Goal: Task Accomplishment & Management: Use online tool/utility

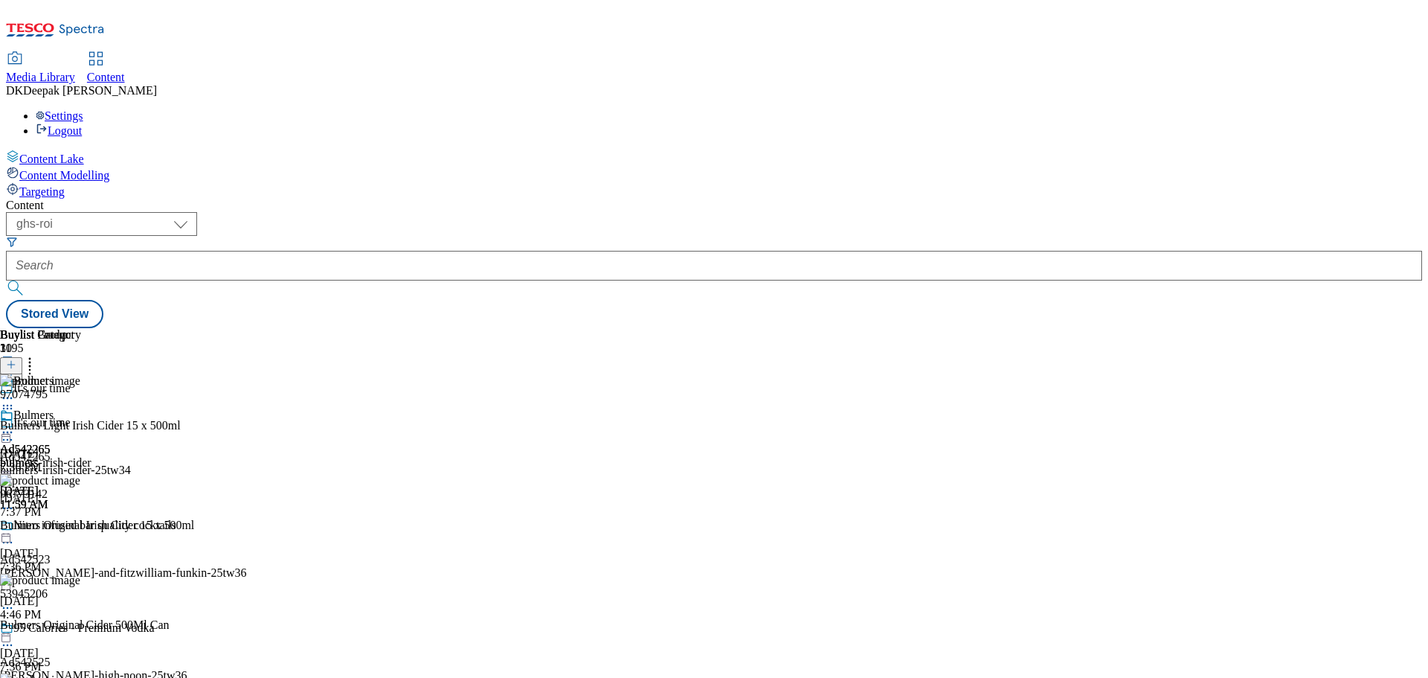
select select "ghs-[GEOGRAPHIC_DATA]"
click at [193, 212] on select "ghs-roi ghs-[GEOGRAPHIC_DATA]" at bounding box center [101, 224] width 191 height 24
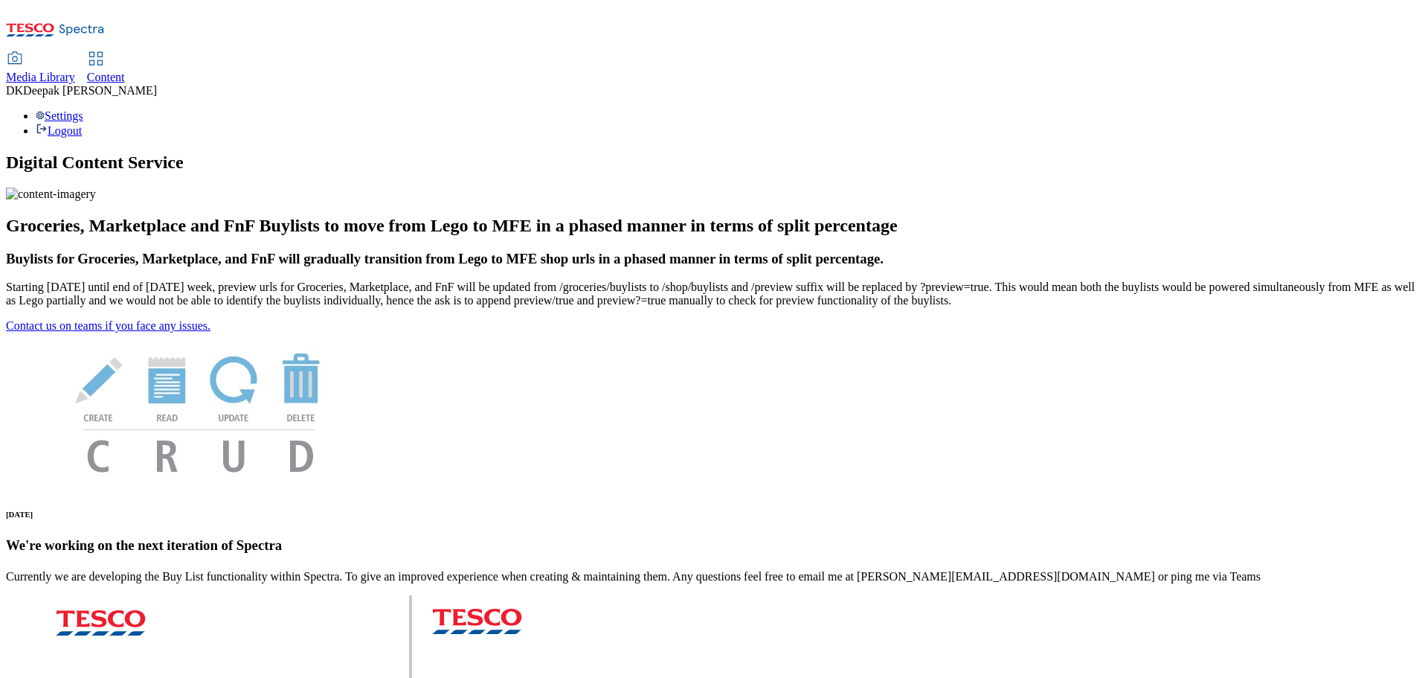
click at [125, 71] on span "Content" at bounding box center [106, 77] width 38 height 13
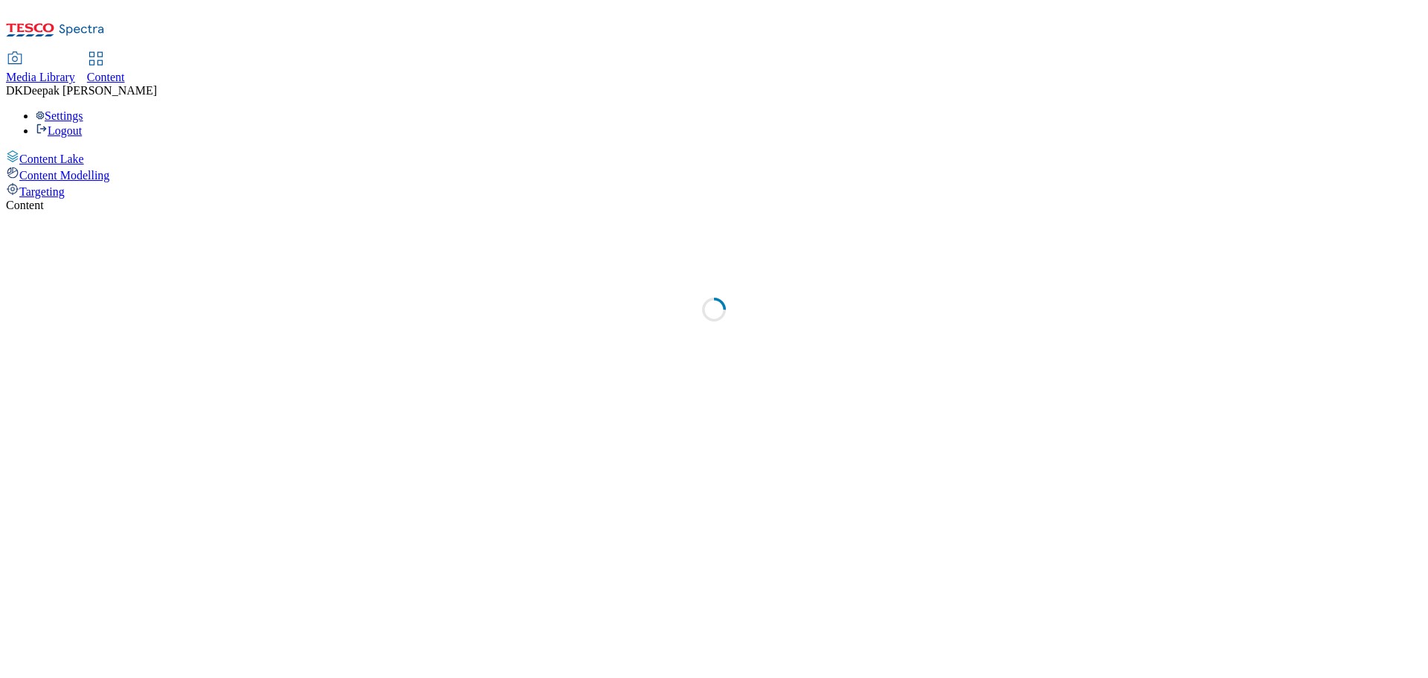
select select "ghs-[GEOGRAPHIC_DATA]"
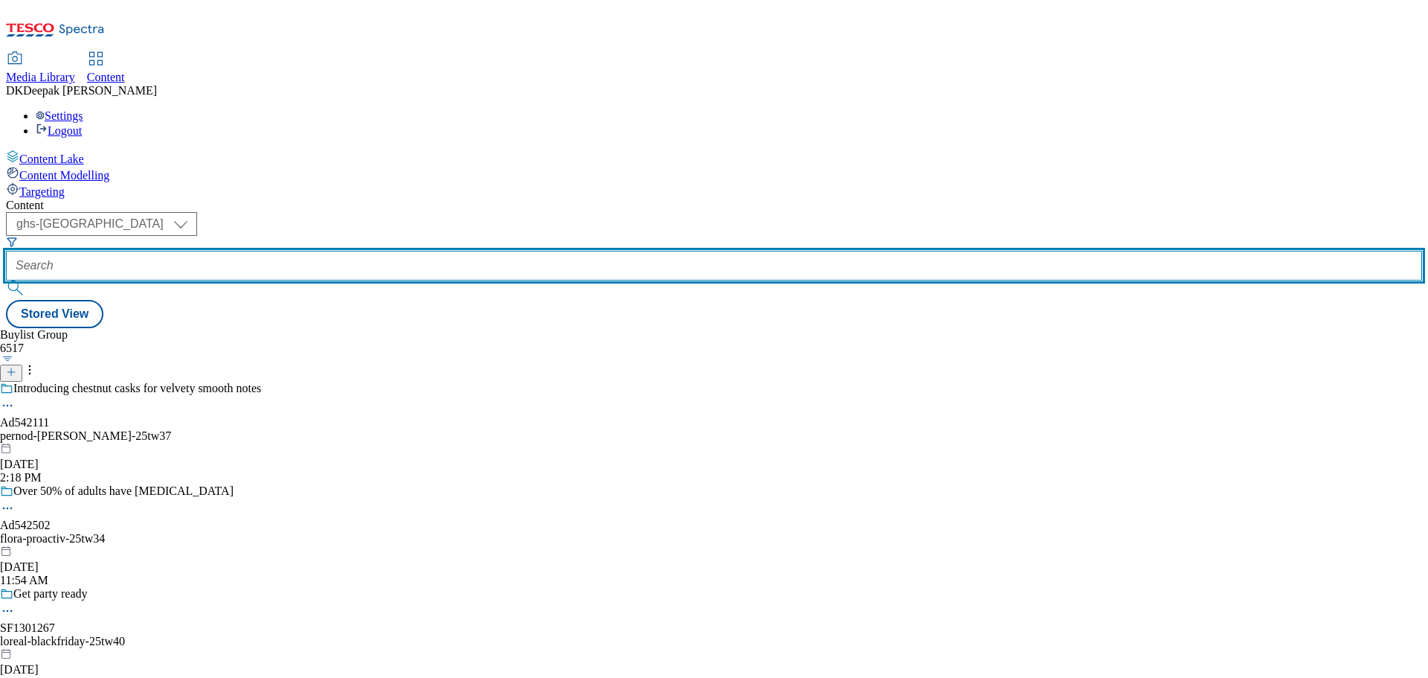
click at [372, 251] on input "text" at bounding box center [714, 266] width 1416 height 30
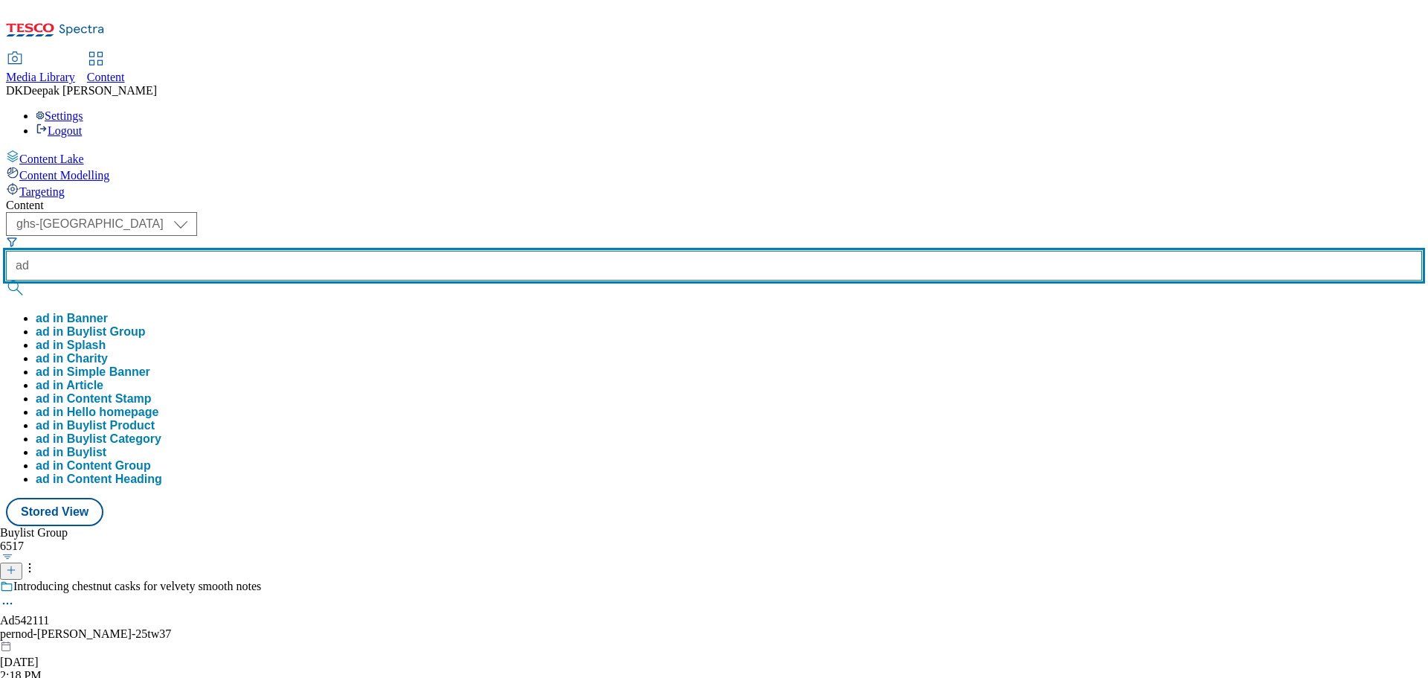
paste input "542111"
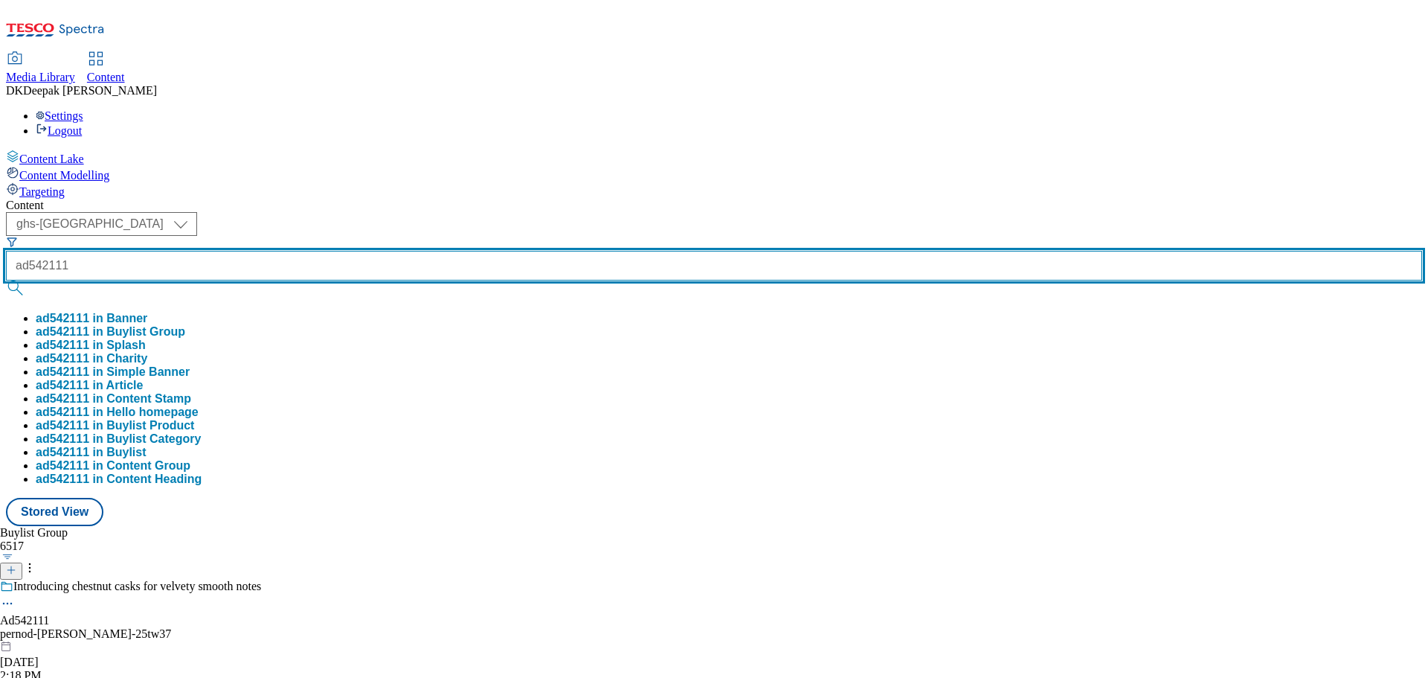
type input "ad542111"
click at [6, 280] on button "submit" at bounding box center [16, 287] width 21 height 15
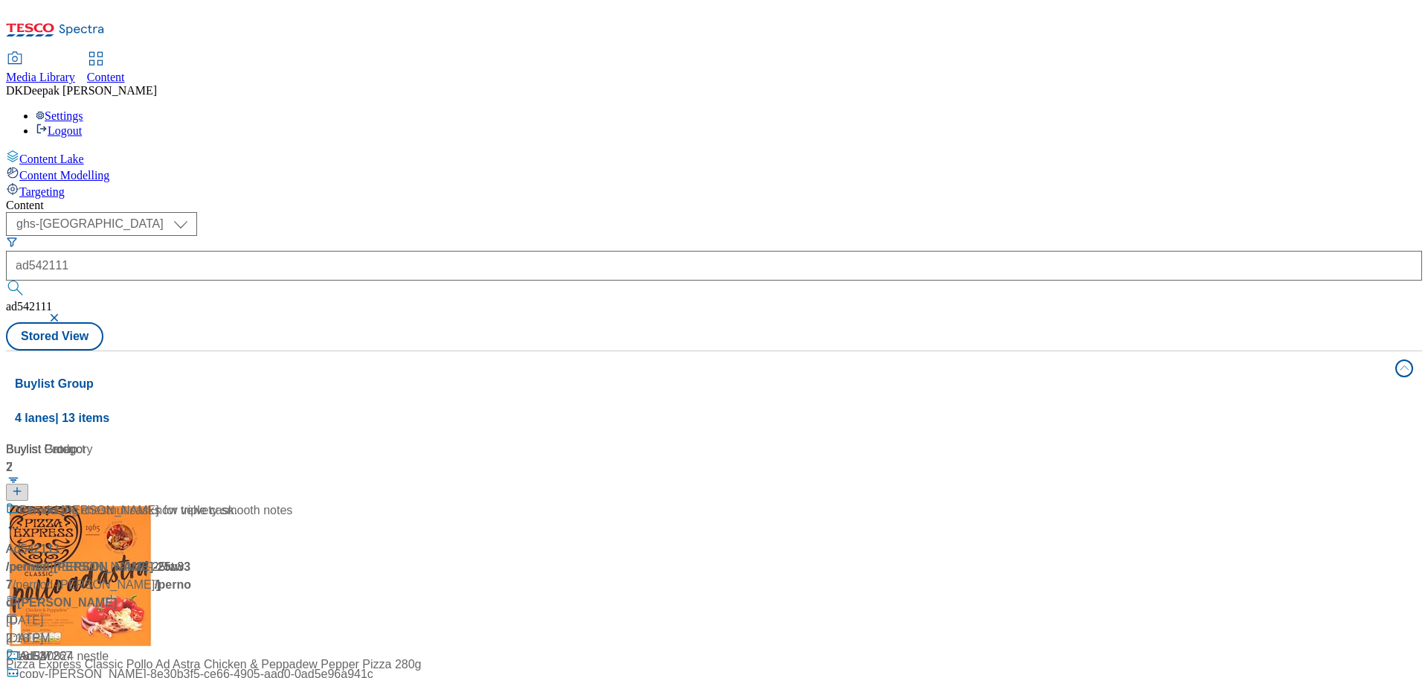
click at [72, 199] on div "Content Lake Content Modelling Targeting" at bounding box center [714, 174] width 1416 height 49
click at [237, 558] on div "/ pernod-ricard-jameson-25tw37 / pernod-ricard-jameson" at bounding box center [121, 576] width 231 height 36
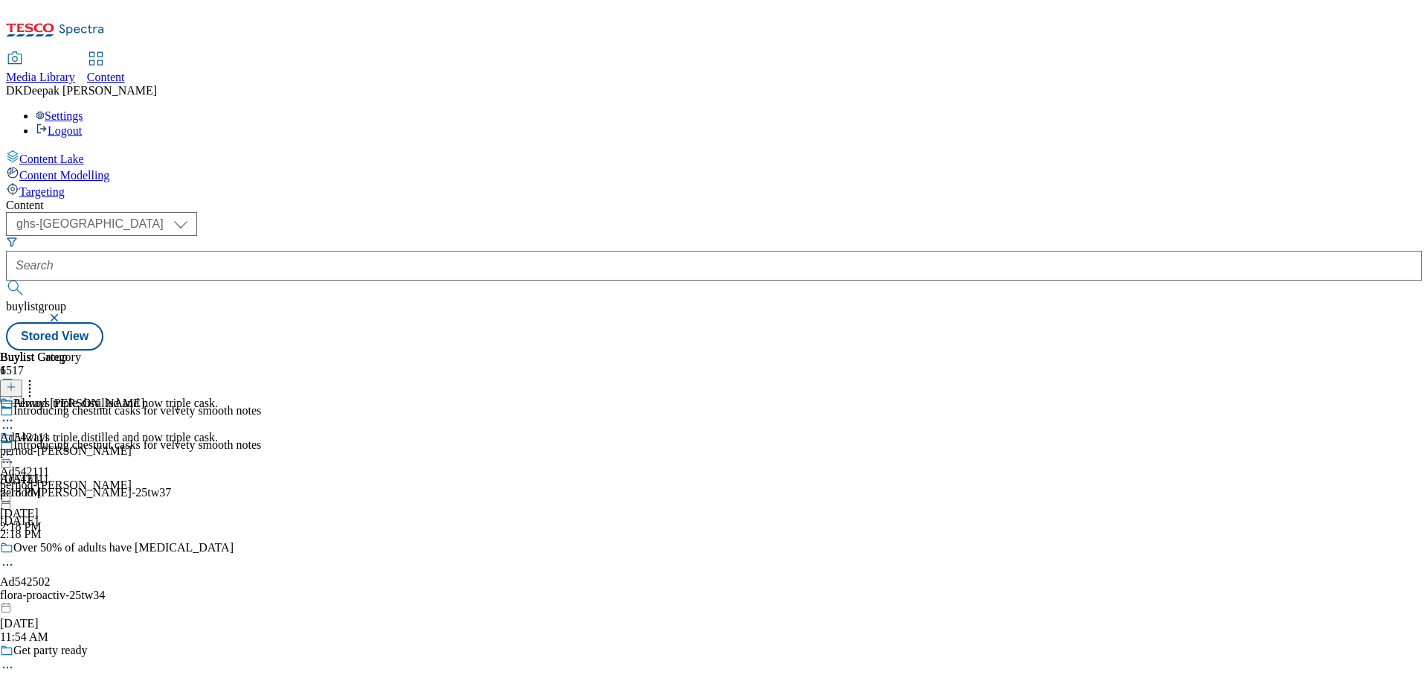
click at [15, 455] on icon at bounding box center [7, 462] width 15 height 15
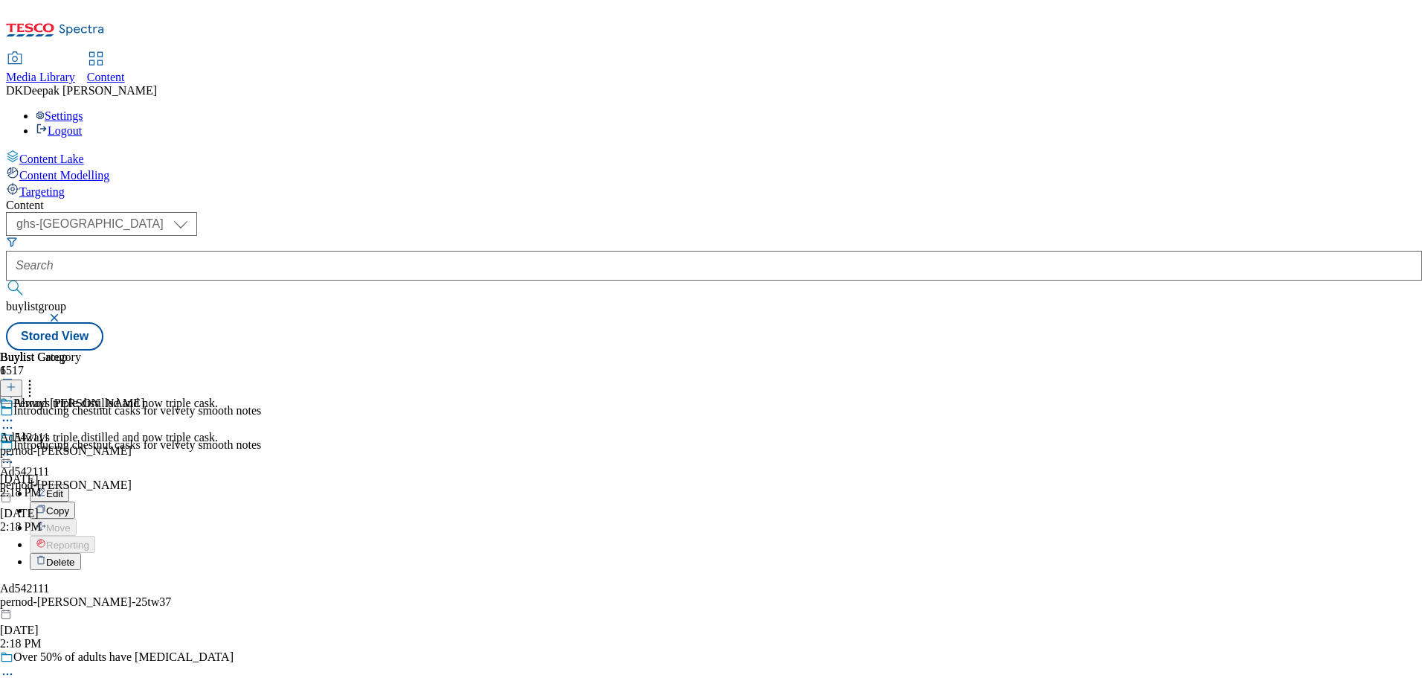
click at [69, 484] on button "Edit" at bounding box center [49, 492] width 39 height 17
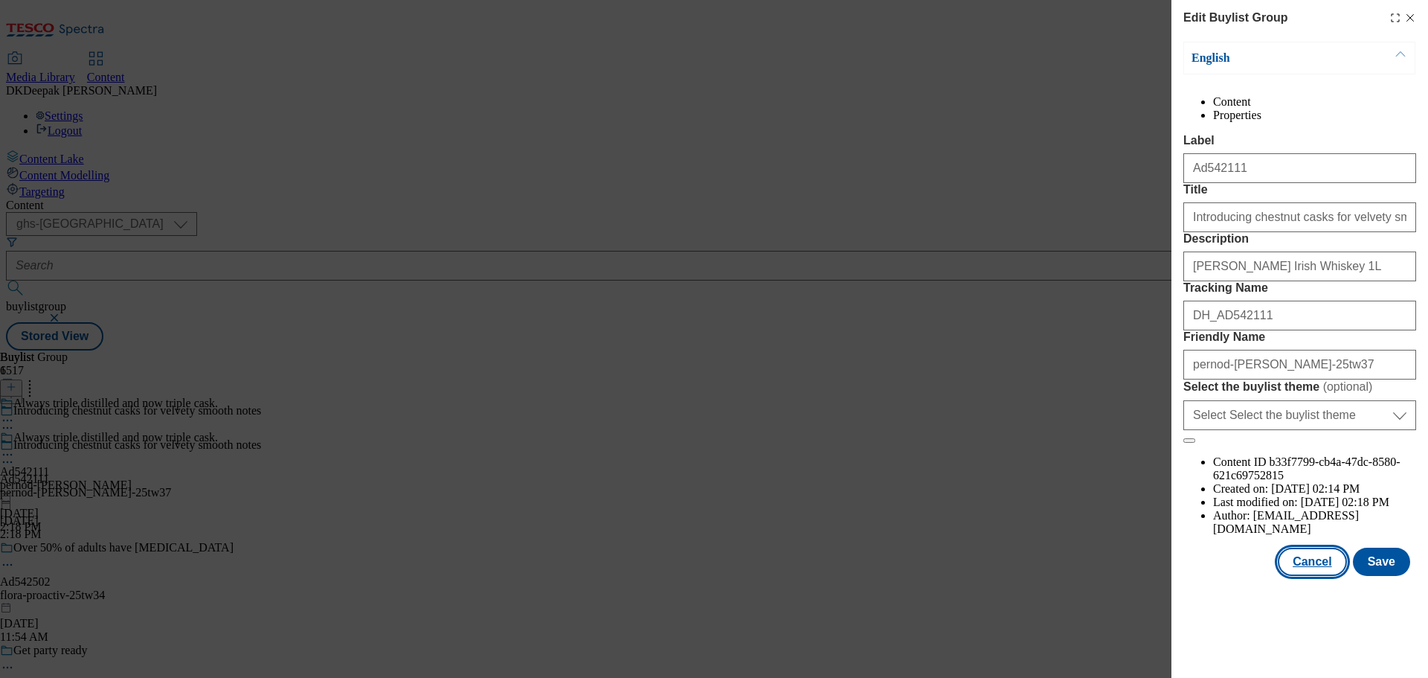
click at [1329, 576] on button "Cancel" at bounding box center [1312, 562] width 68 height 28
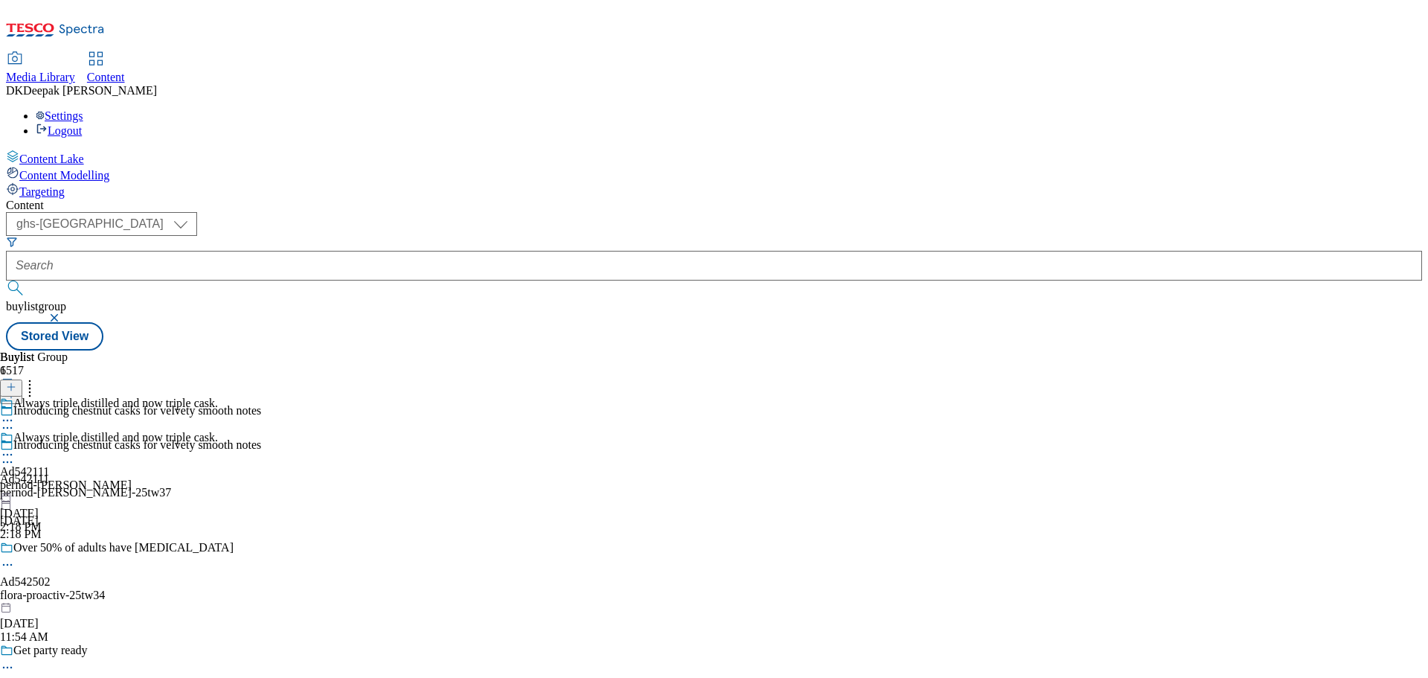
click at [218, 478] on div "pernod-ricard-jameson" at bounding box center [109, 484] width 218 height 13
click at [15, 447] on icon at bounding box center [7, 454] width 15 height 15
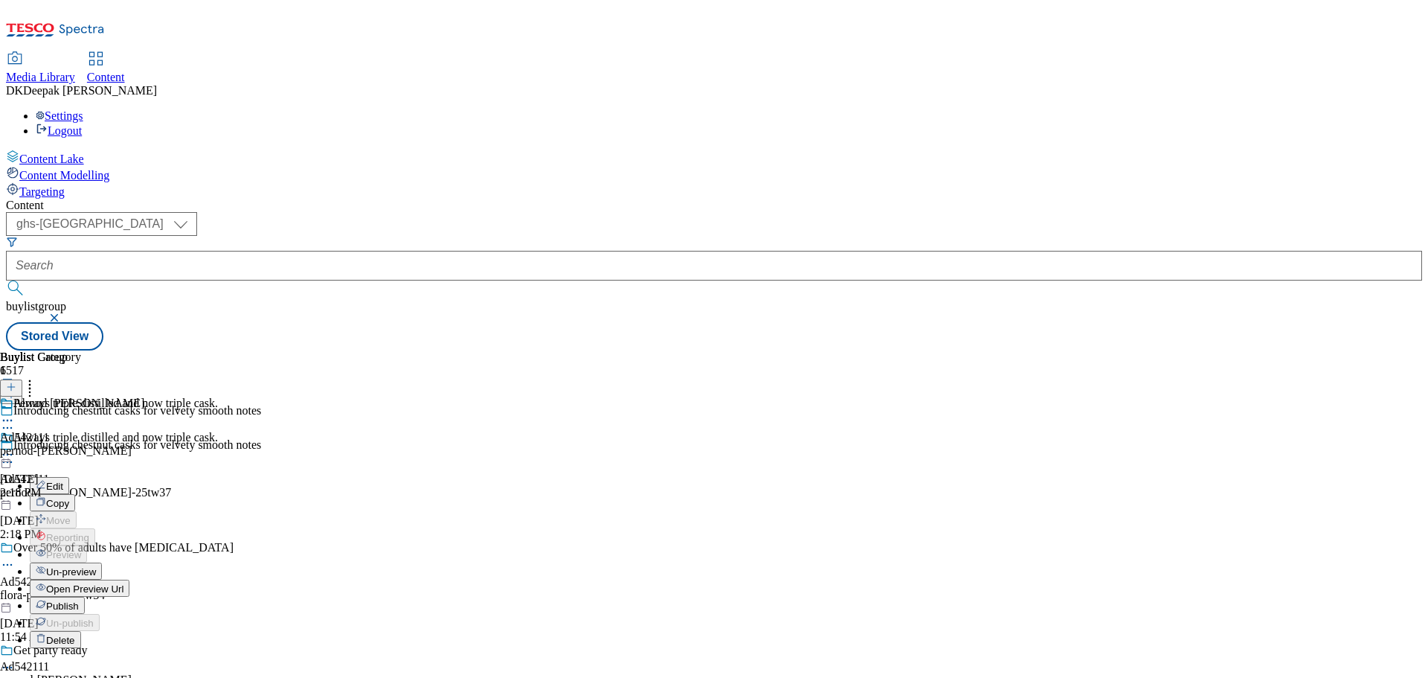
click at [69, 477] on button "Edit" at bounding box center [49, 485] width 39 height 17
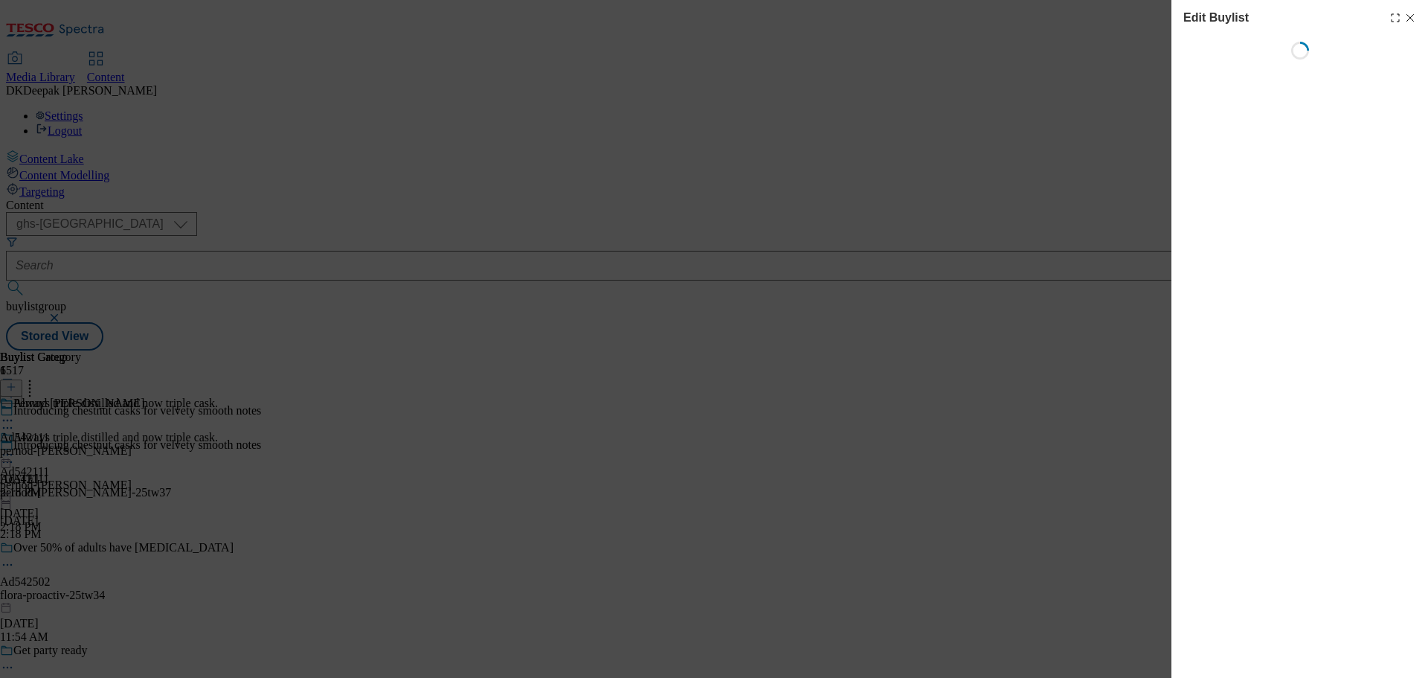
select select "tactical"
select select "supplier funded short term 1-3 weeks"
select select "dunnhumby"
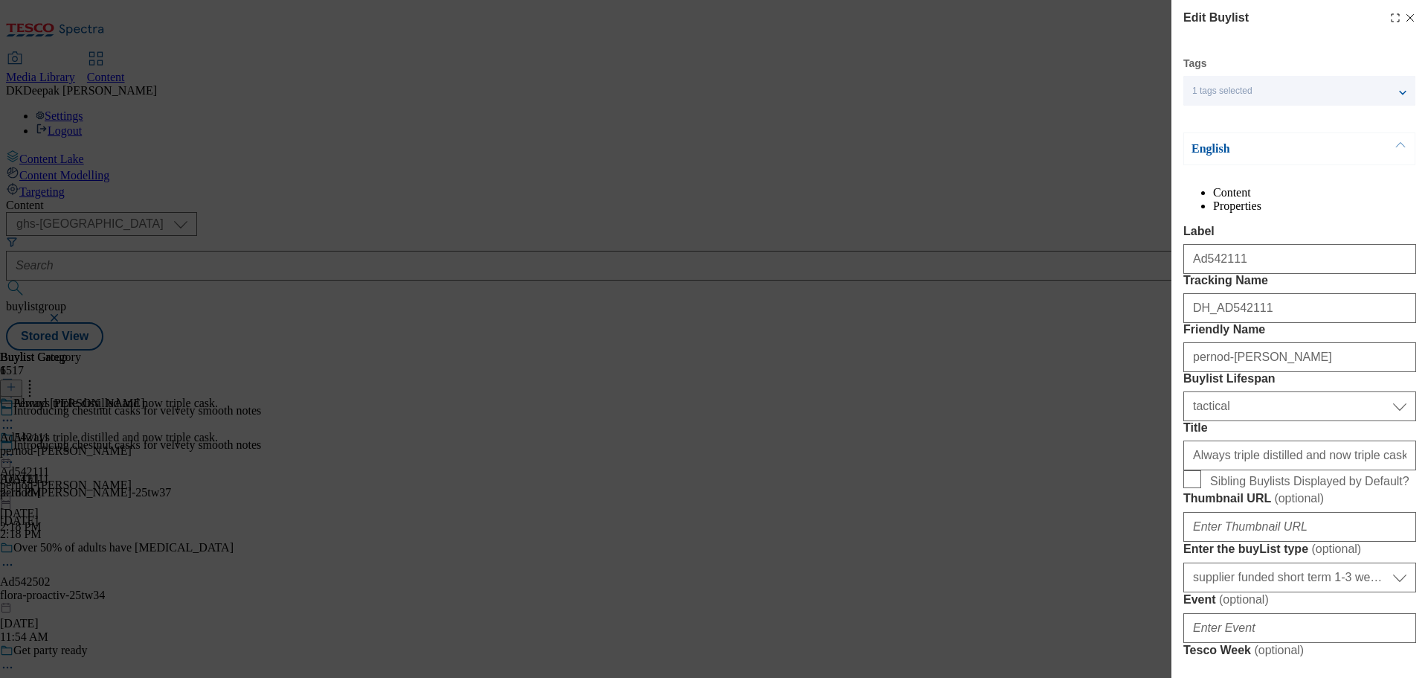
select select "Banner"
click at [349, 272] on div "Edit Buylist Tags 1 tags selected buylist English Content Properties Label Ad54…" at bounding box center [714, 339] width 1428 height 678
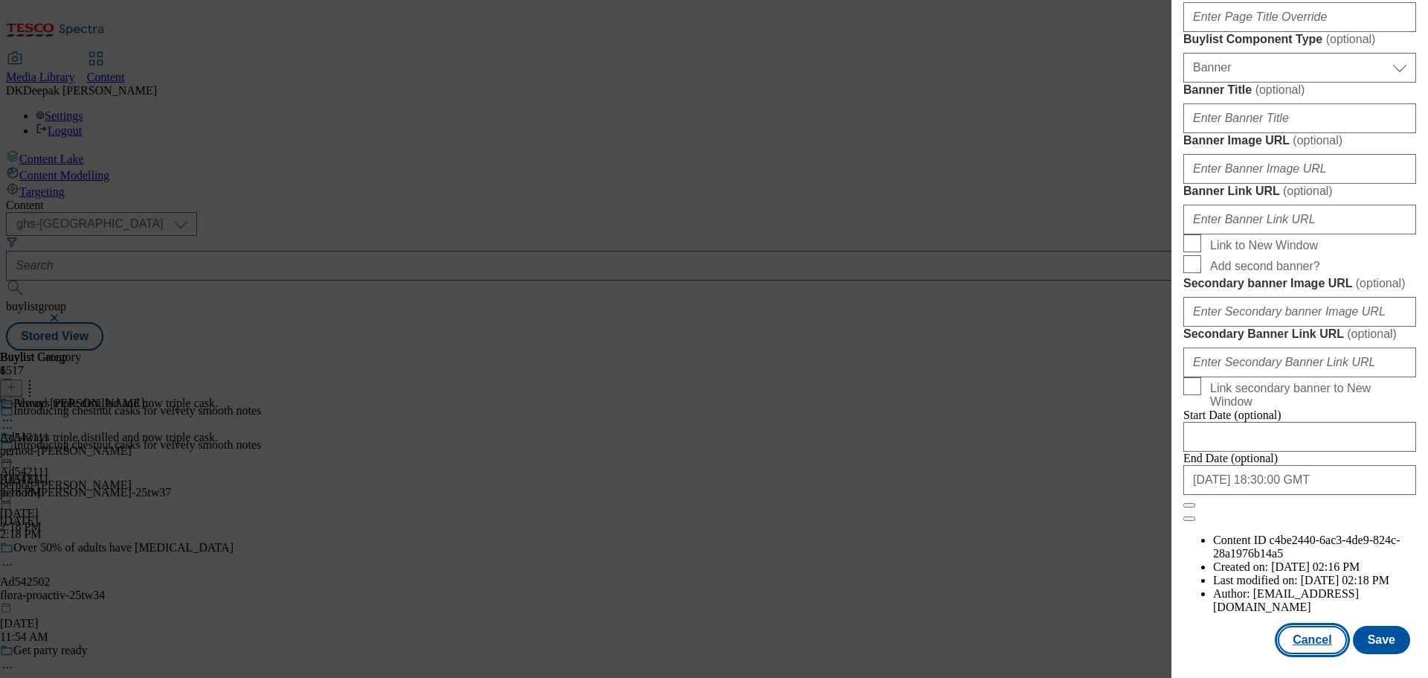
click at [1312, 645] on button "Cancel" at bounding box center [1312, 640] width 68 height 28
select select "tactical"
select select "supplier funded short term 1-3 weeks"
select select "dunnhumby"
select select "Banner"
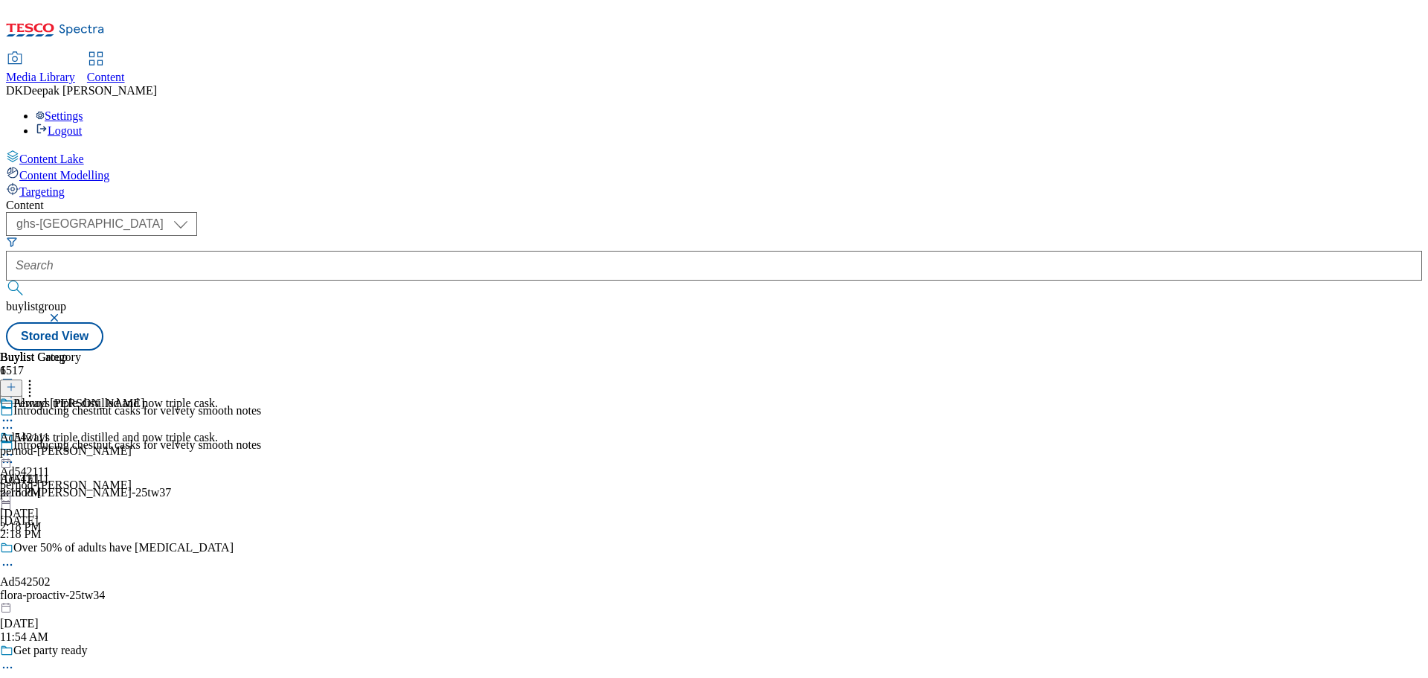
scroll to position [1152, 0]
click at [5, 461] on circle at bounding box center [4, 462] width 2 height 2
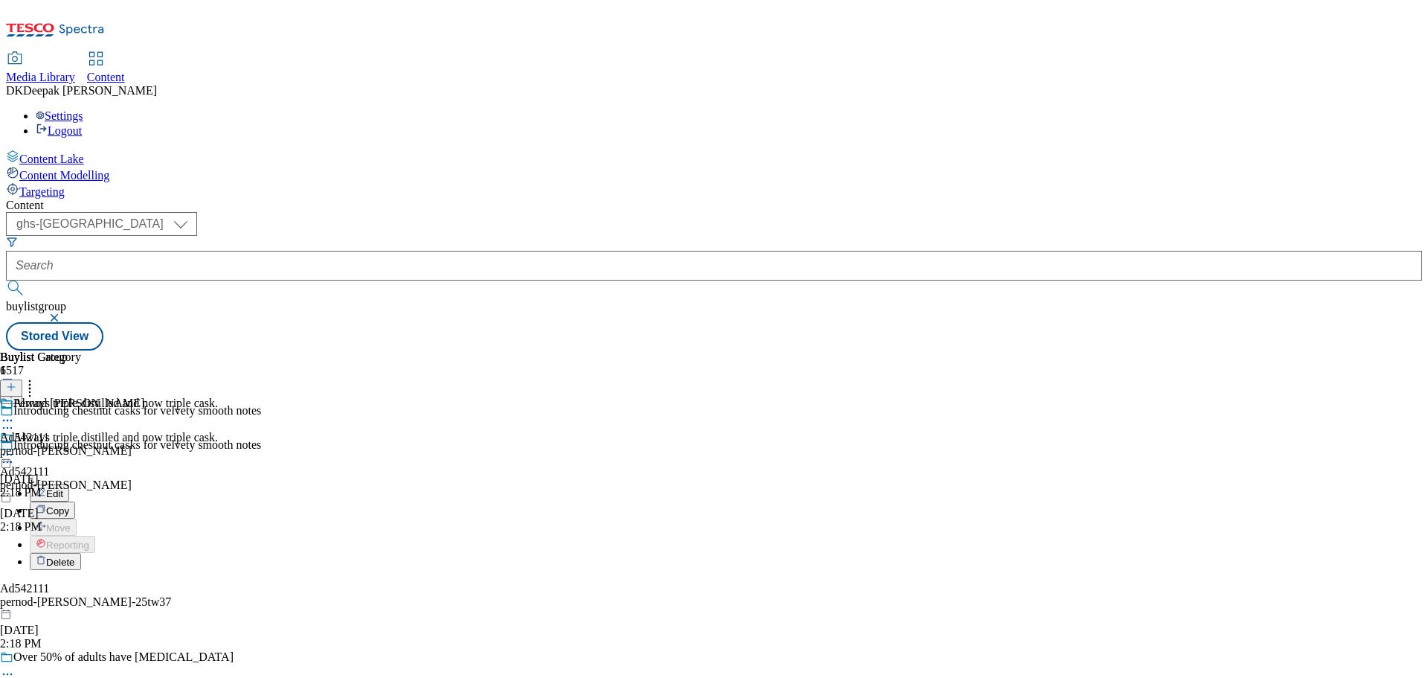
click at [69, 484] on button "Edit" at bounding box center [49, 492] width 39 height 17
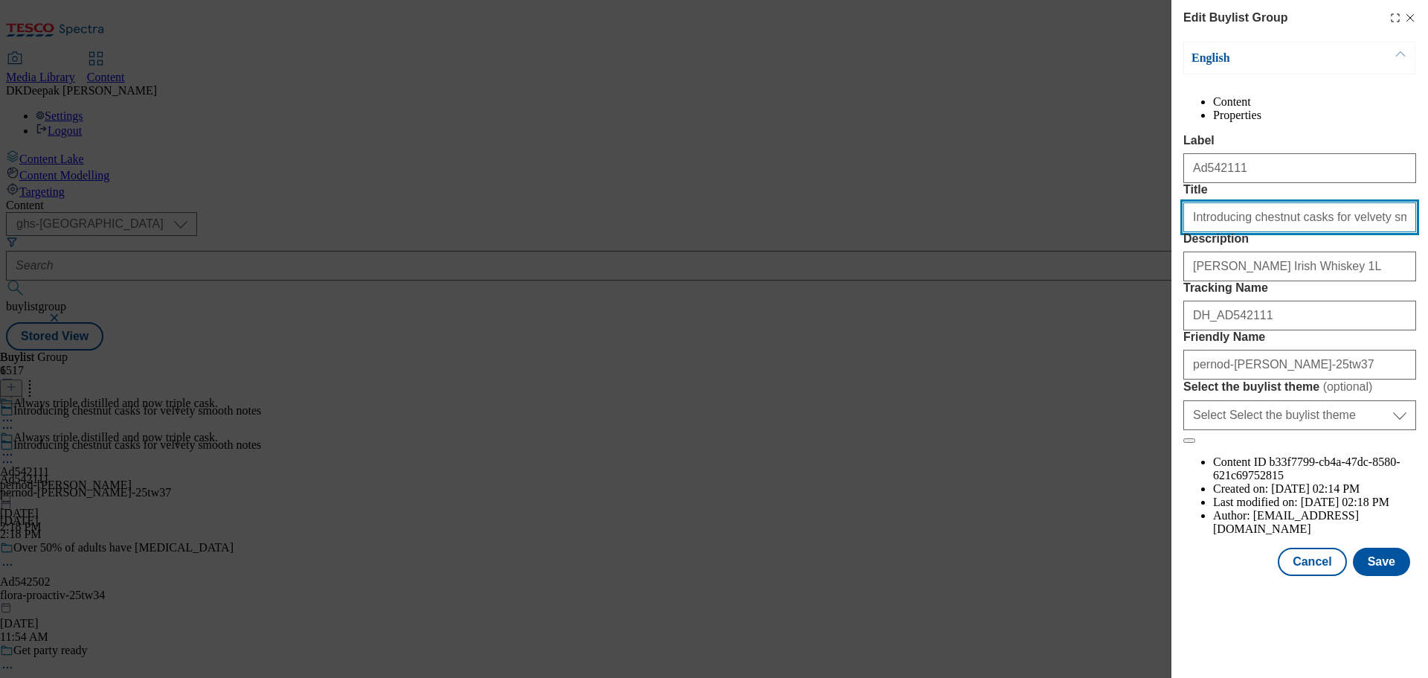
click at [1295, 232] on input "Introducing chestnut casks for velvety smooth notes" at bounding box center [1300, 217] width 233 height 30
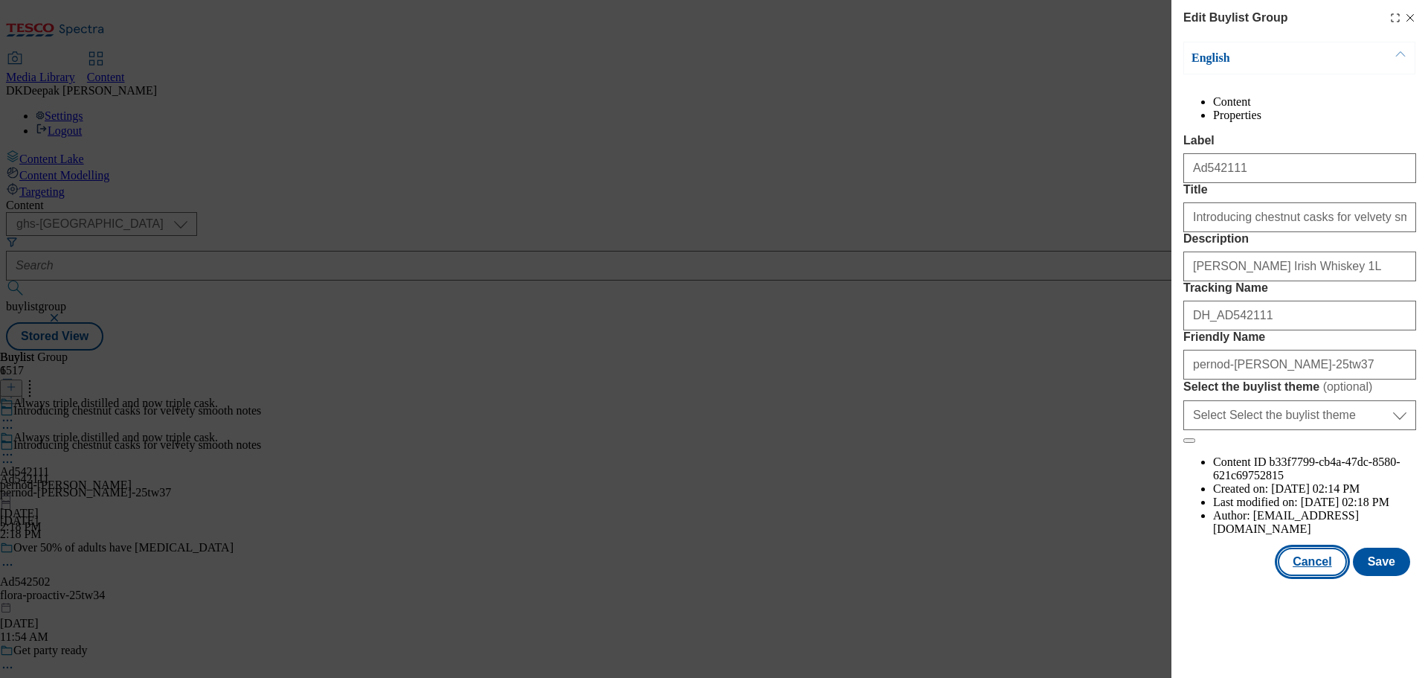
drag, startPoint x: 1309, startPoint y: 638, endPoint x: 1291, endPoint y: 624, distance: 22.8
click at [1309, 576] on button "Cancel" at bounding box center [1312, 562] width 68 height 28
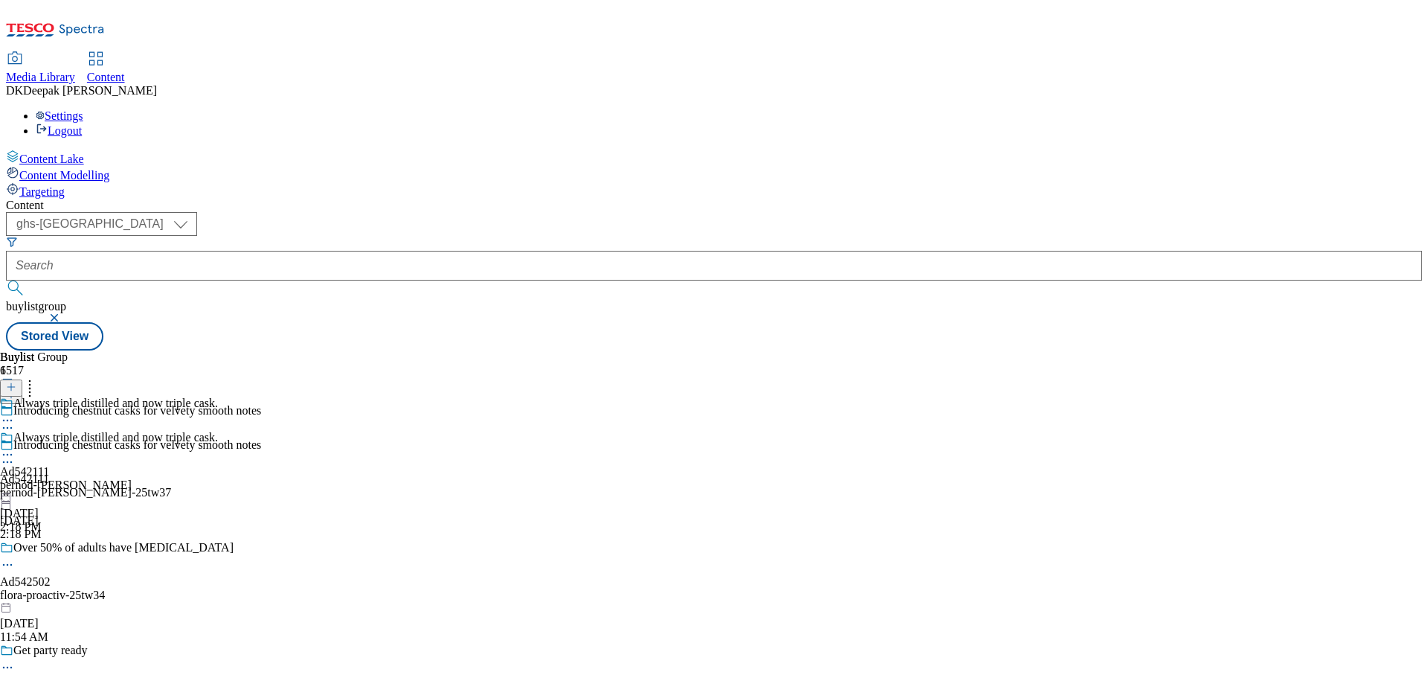
click at [15, 447] on icon at bounding box center [7, 454] width 15 height 15
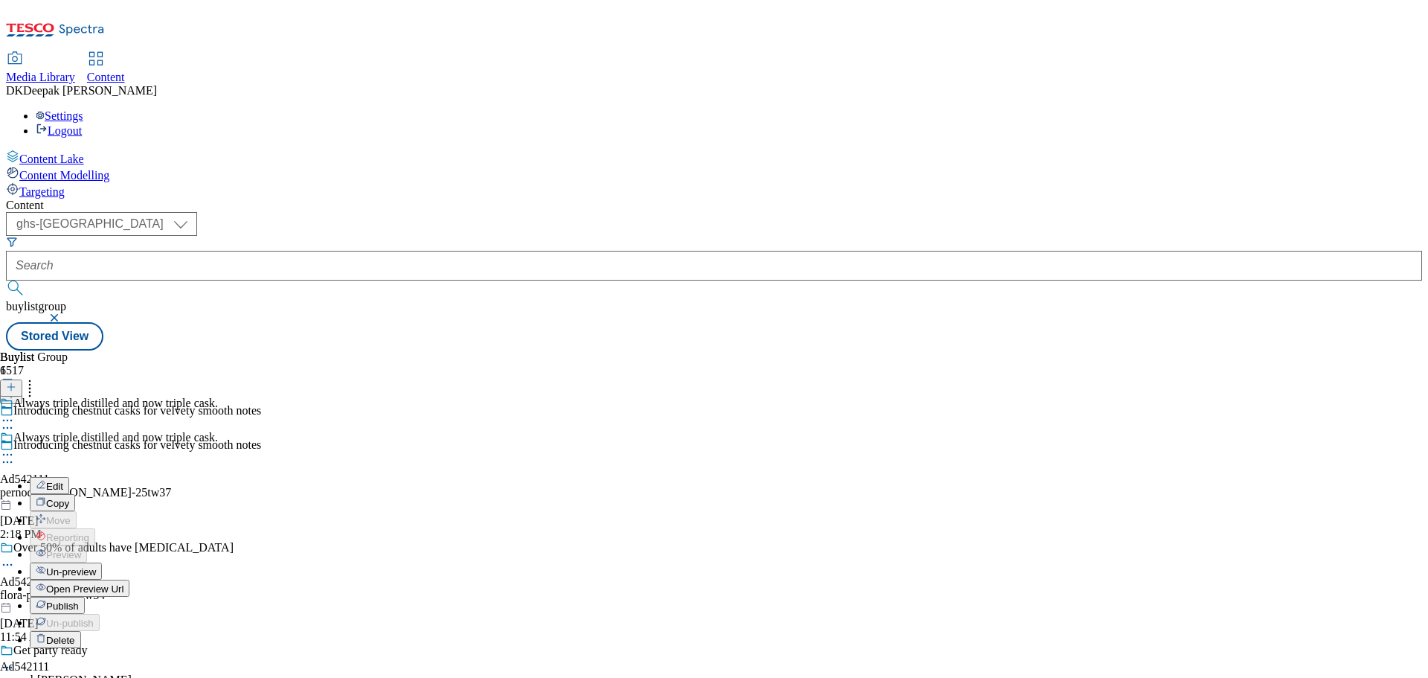
click at [69, 479] on div "Edit" at bounding box center [49, 485] width 39 height 13
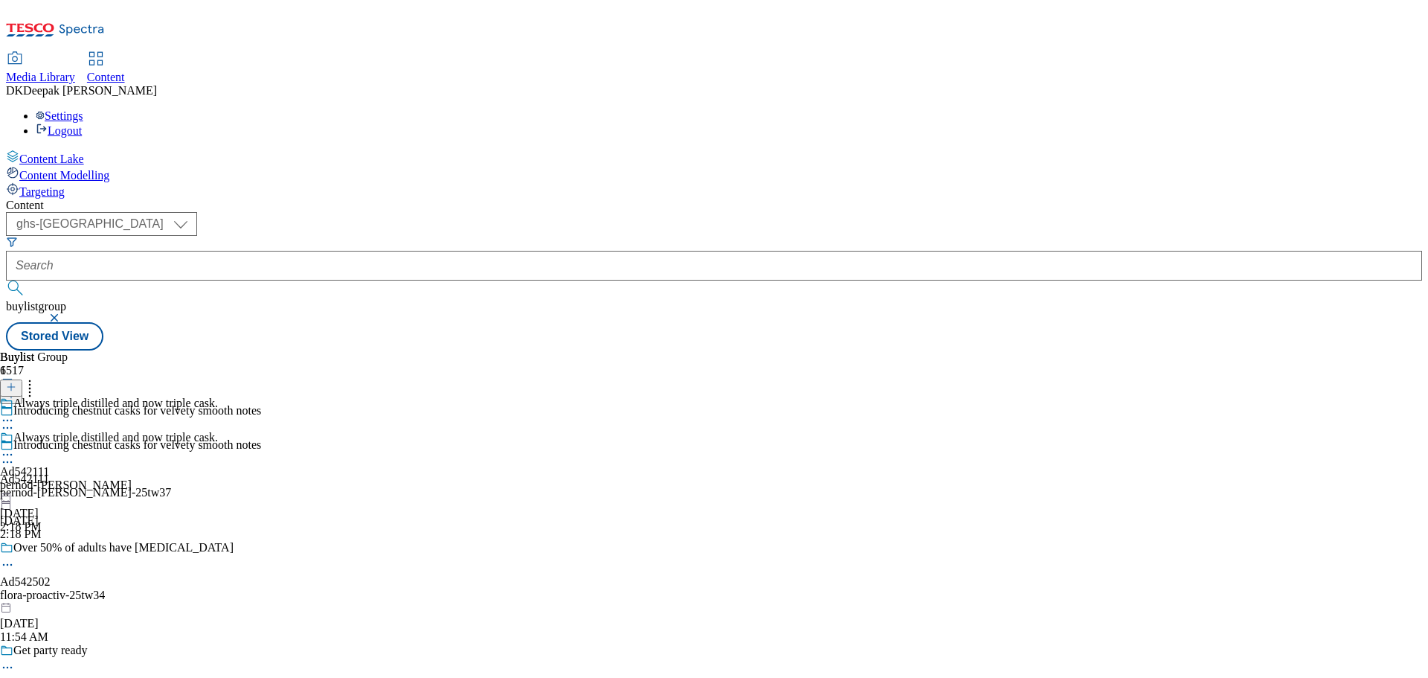
drag, startPoint x: 687, startPoint y: 236, endPoint x: 669, endPoint y: 238, distance: 18.0
click at [15, 447] on icon at bounding box center [7, 454] width 15 height 15
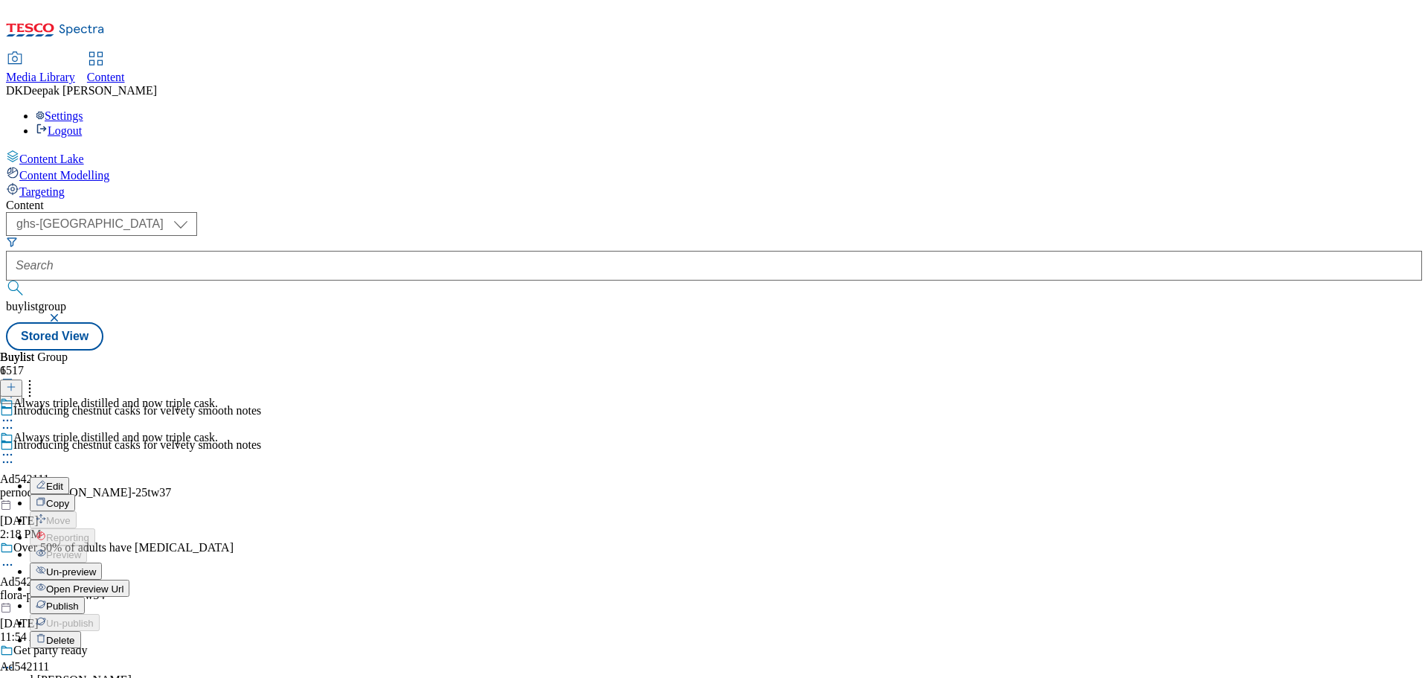
click at [69, 477] on button "Edit" at bounding box center [49, 485] width 39 height 17
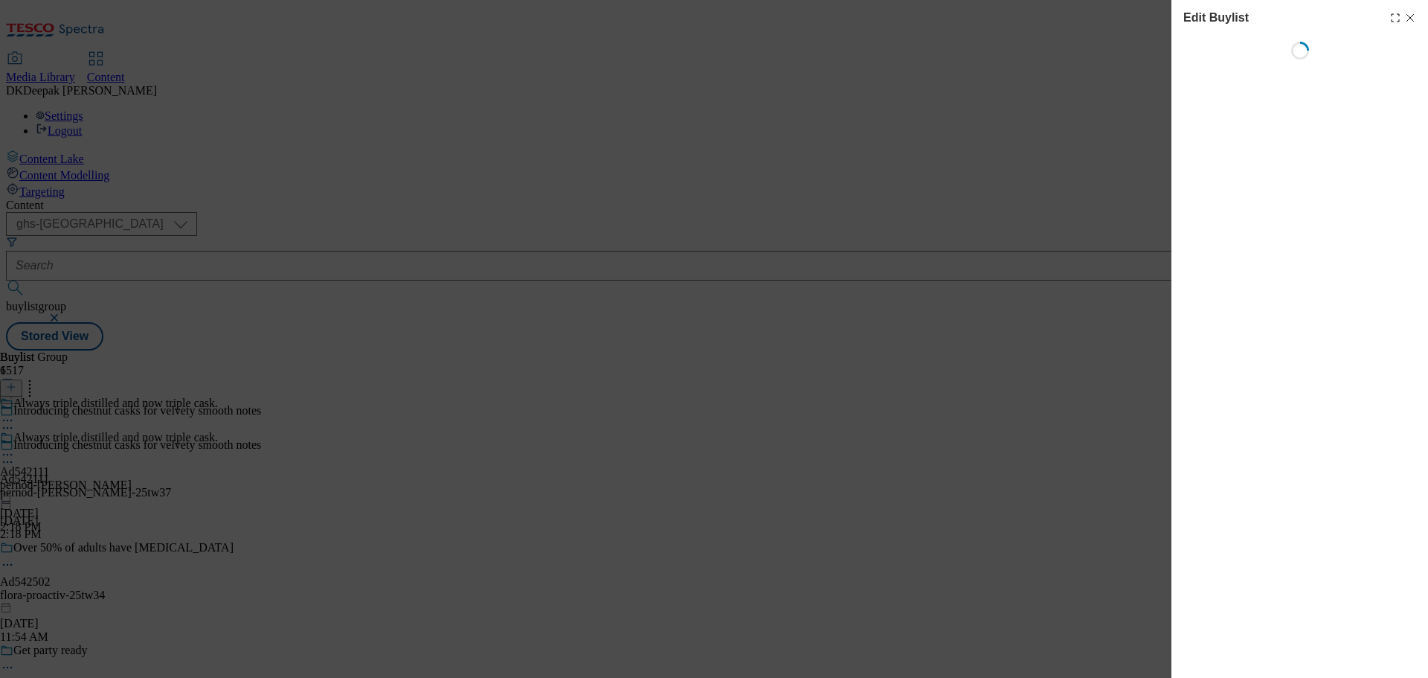
select select "tactical"
select select "supplier funded short term 1-3 weeks"
select select "dunnhumby"
select select "Banner"
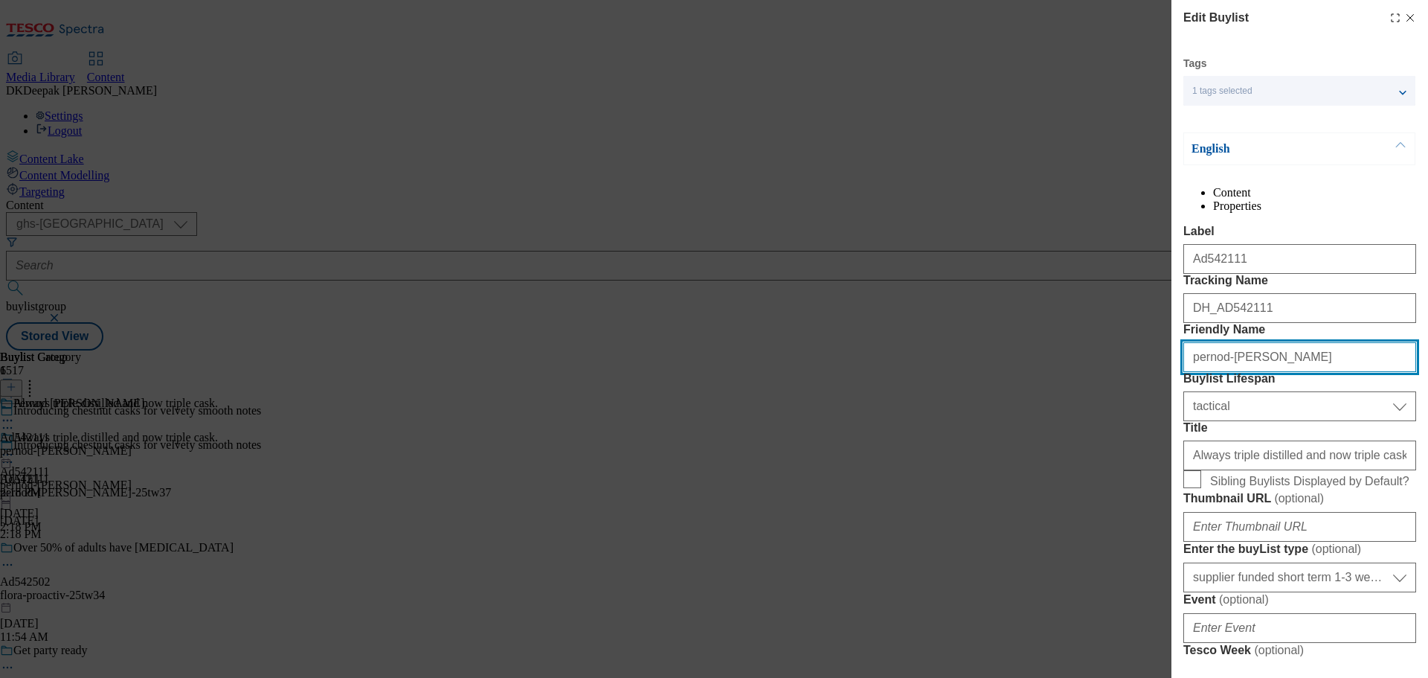
drag, startPoint x: 1300, startPoint y: 449, endPoint x: 1253, endPoint y: 446, distance: 47.0
click at [1253, 372] on input "pernod-ricard-jameson" at bounding box center [1300, 357] width 233 height 30
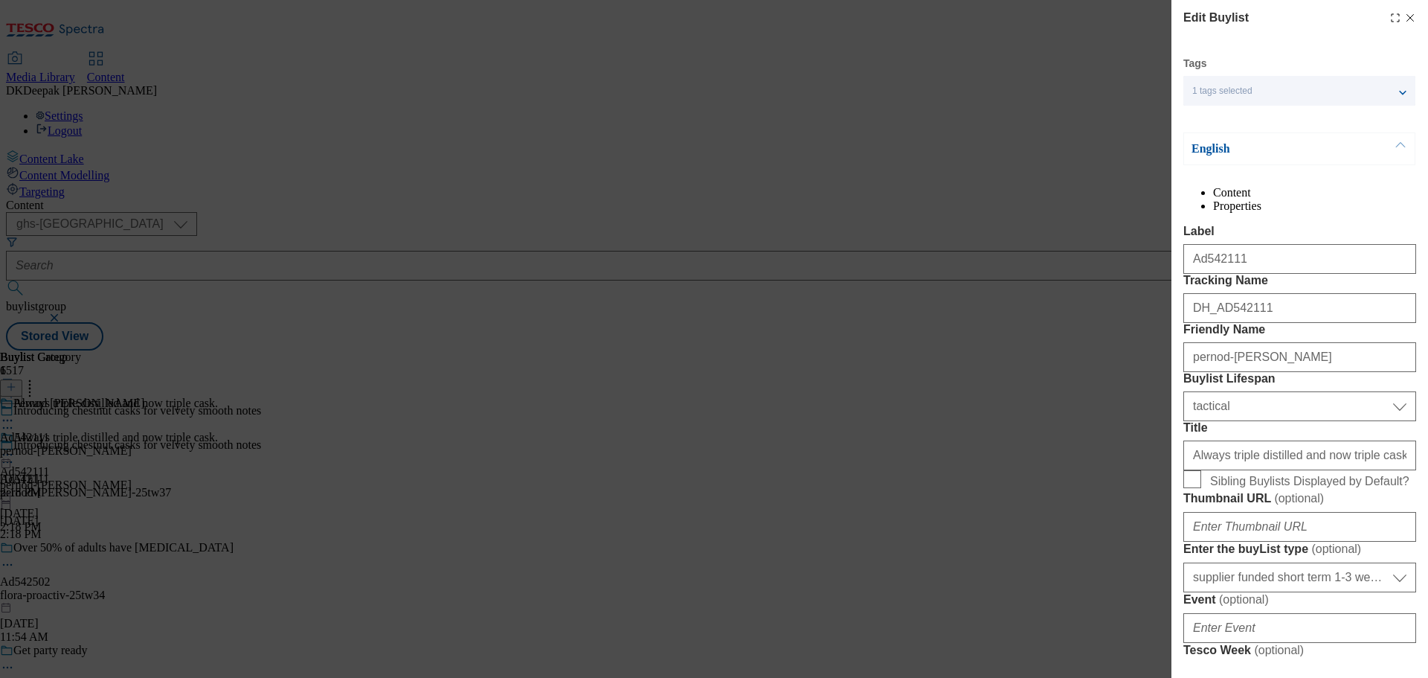
click at [1098, 487] on div "Edit Buylist Tags 1 tags selected buylist English Content Properties Label Ad54…" at bounding box center [714, 339] width 1428 height 678
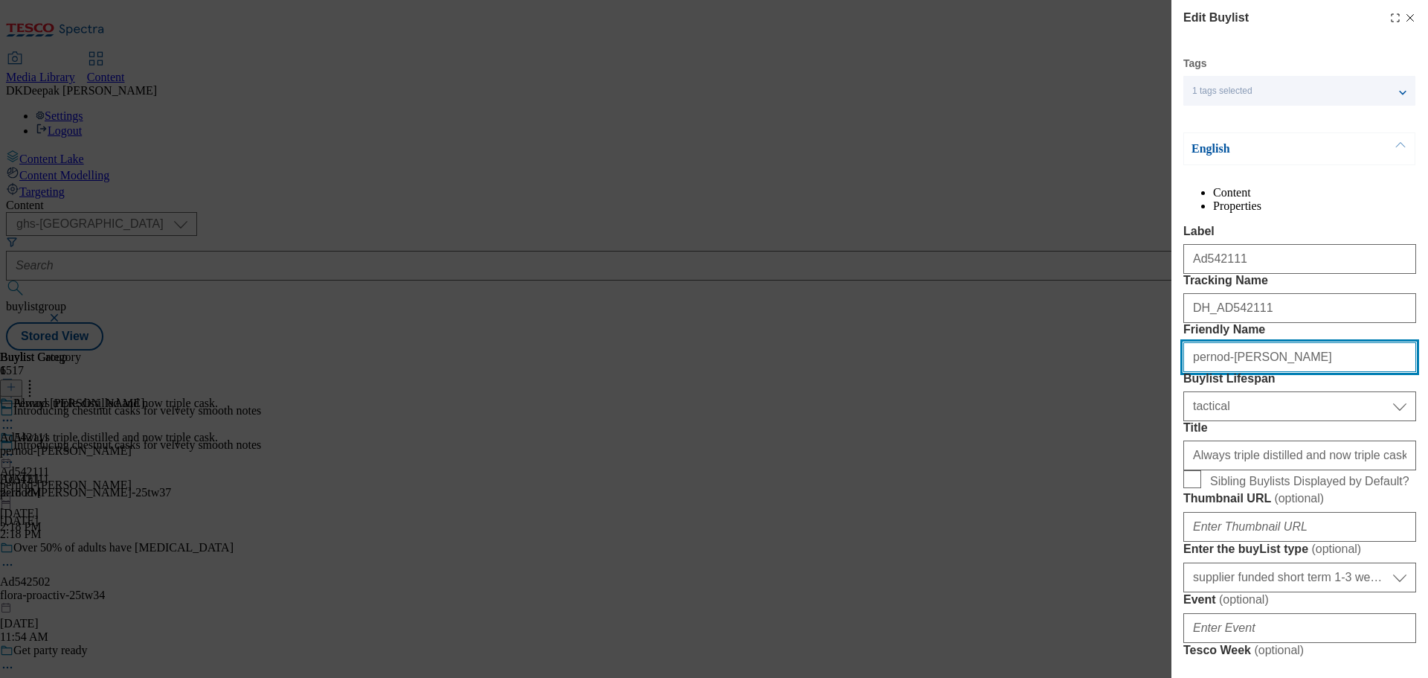
drag, startPoint x: 1309, startPoint y: 448, endPoint x: 1281, endPoint y: 449, distance: 27.6
click at [1281, 372] on input "pernod-ricard-jameson" at bounding box center [1300, 357] width 233 height 30
click at [1313, 372] on input "pernod-ricard-jameson" at bounding box center [1300, 357] width 233 height 30
drag, startPoint x: 1312, startPoint y: 438, endPoint x: 1251, endPoint y: 441, distance: 61.1
click at [1251, 372] on input "pernod-ricard-jameson" at bounding box center [1300, 357] width 233 height 30
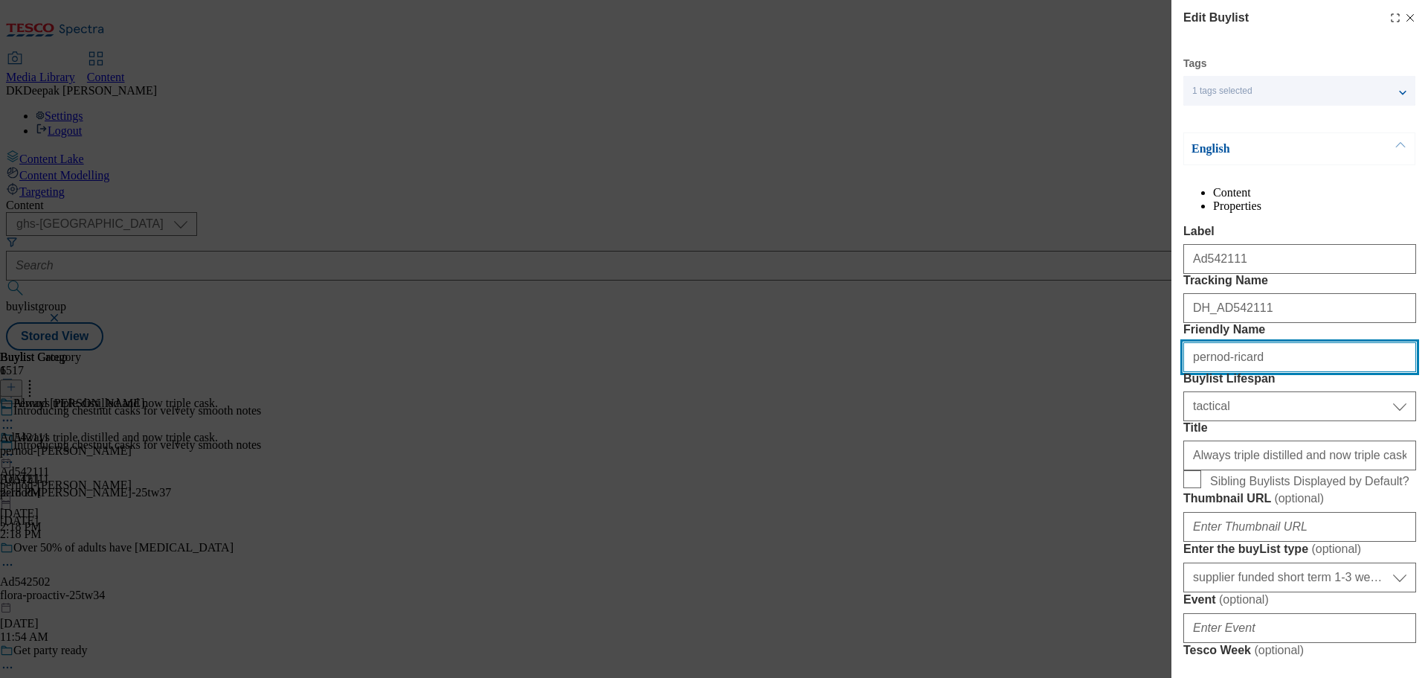
type input "pernod-ricard"
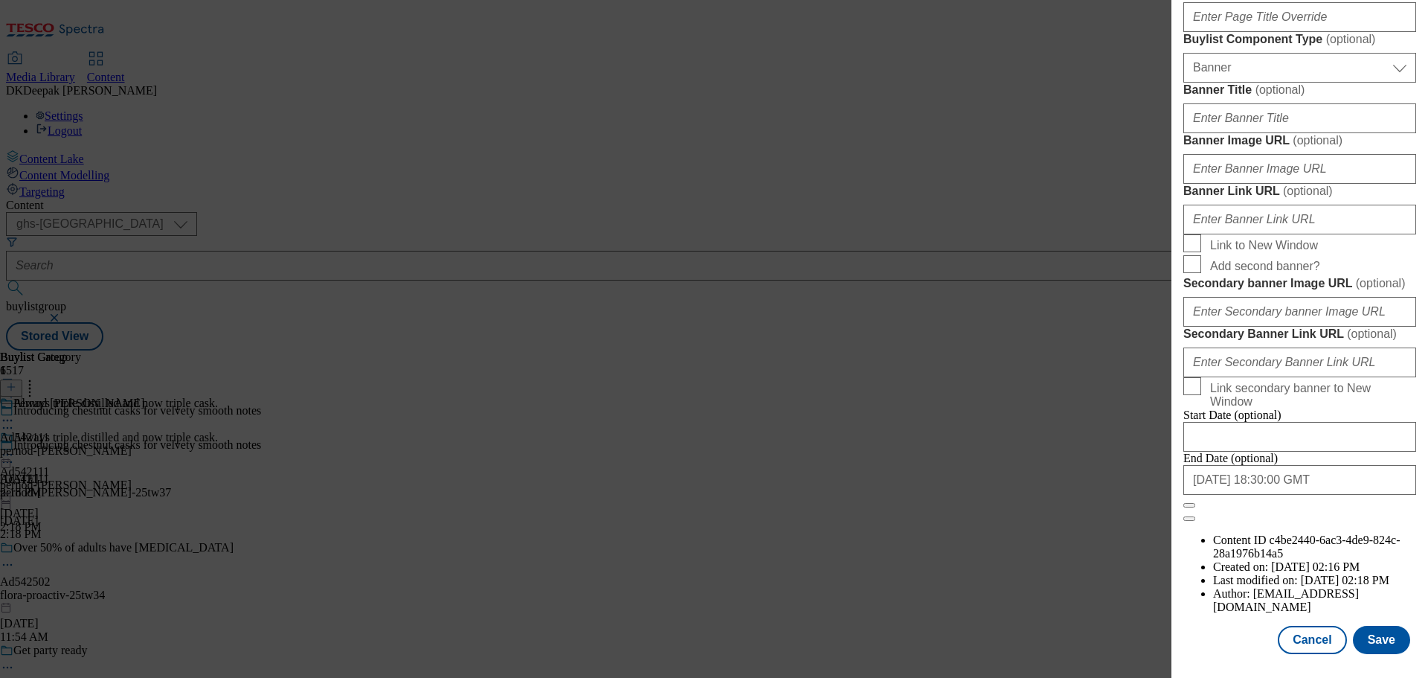
scroll to position [1486, 0]
click at [1358, 637] on button "Save" at bounding box center [1381, 640] width 57 height 28
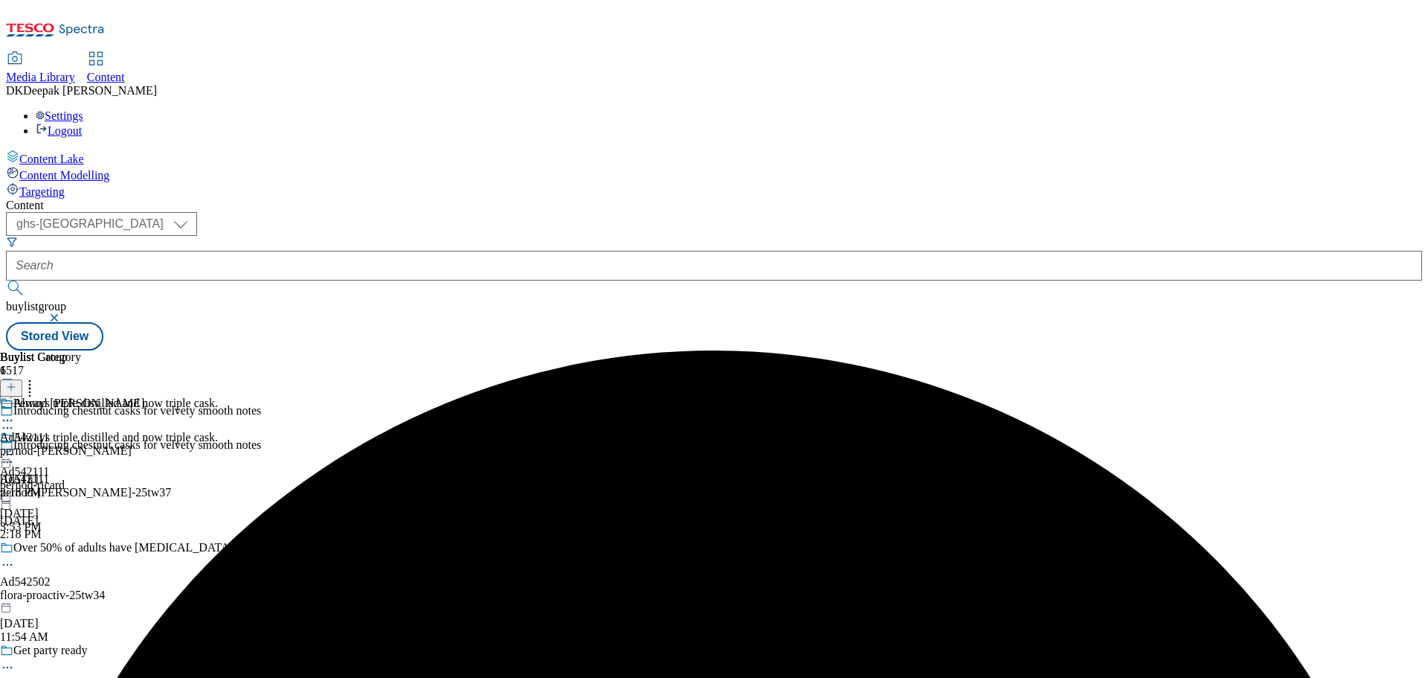
click at [15, 413] on icon at bounding box center [7, 420] width 15 height 15
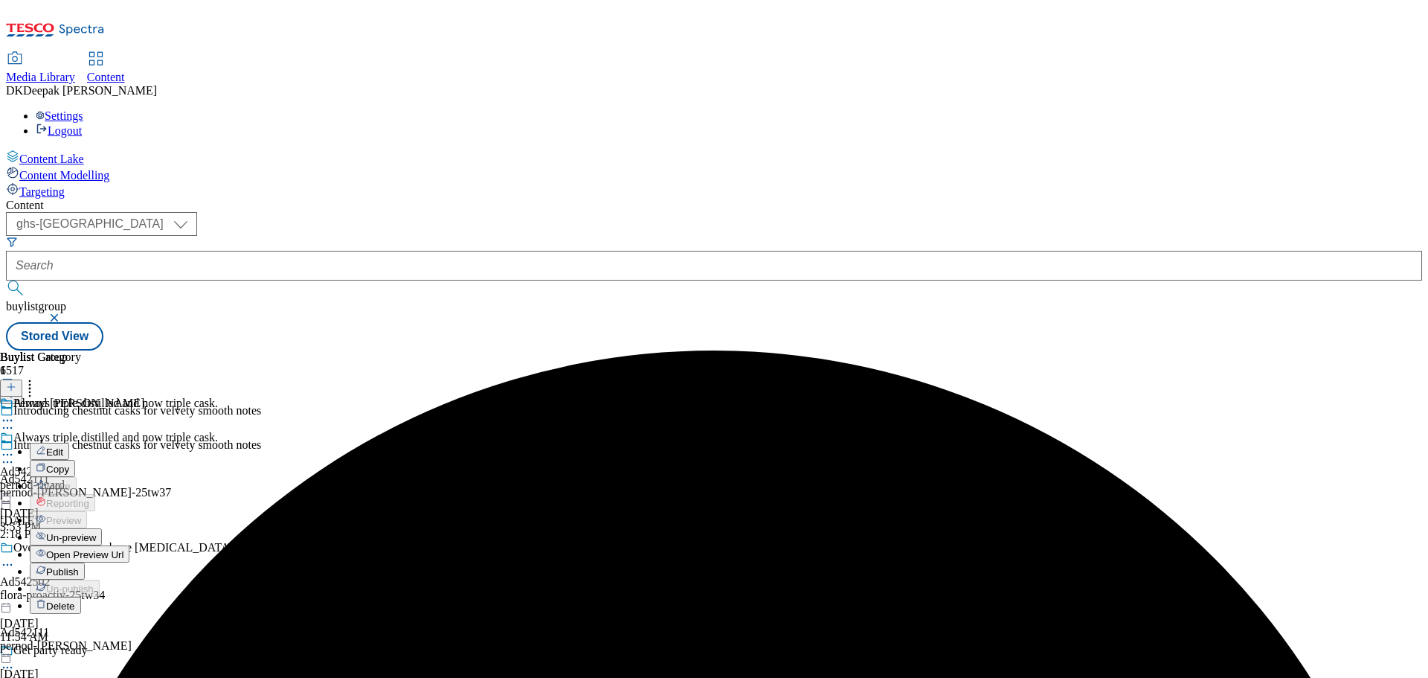
click at [69, 443] on button "Edit" at bounding box center [49, 451] width 39 height 17
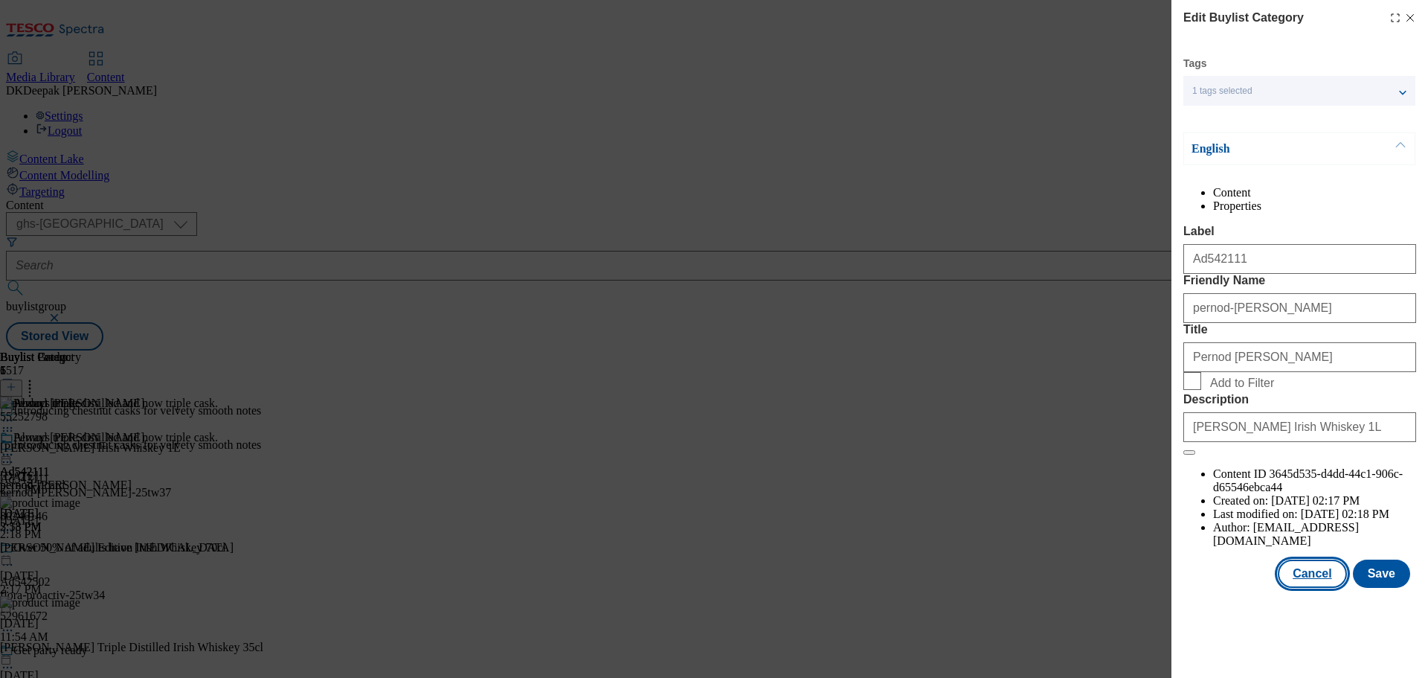
click at [1323, 588] on button "Cancel" at bounding box center [1312, 573] width 68 height 28
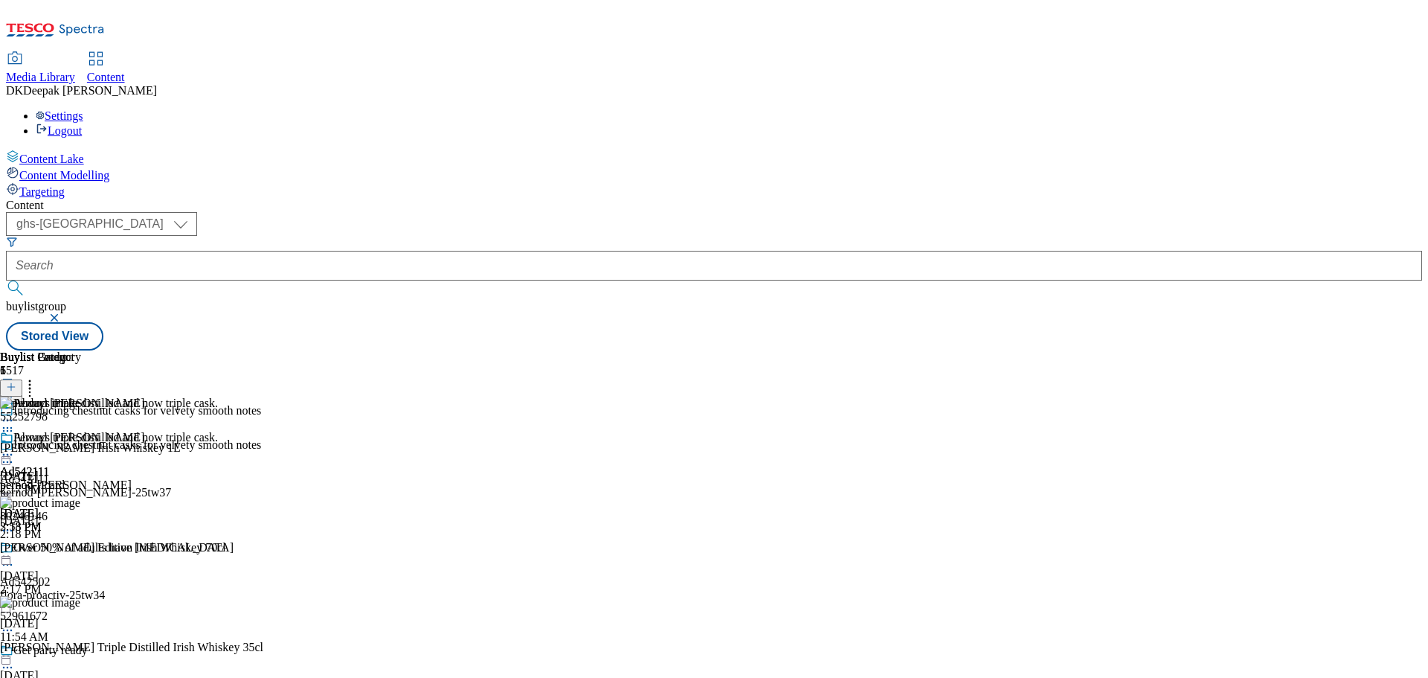
click at [15, 447] on icon at bounding box center [7, 454] width 15 height 15
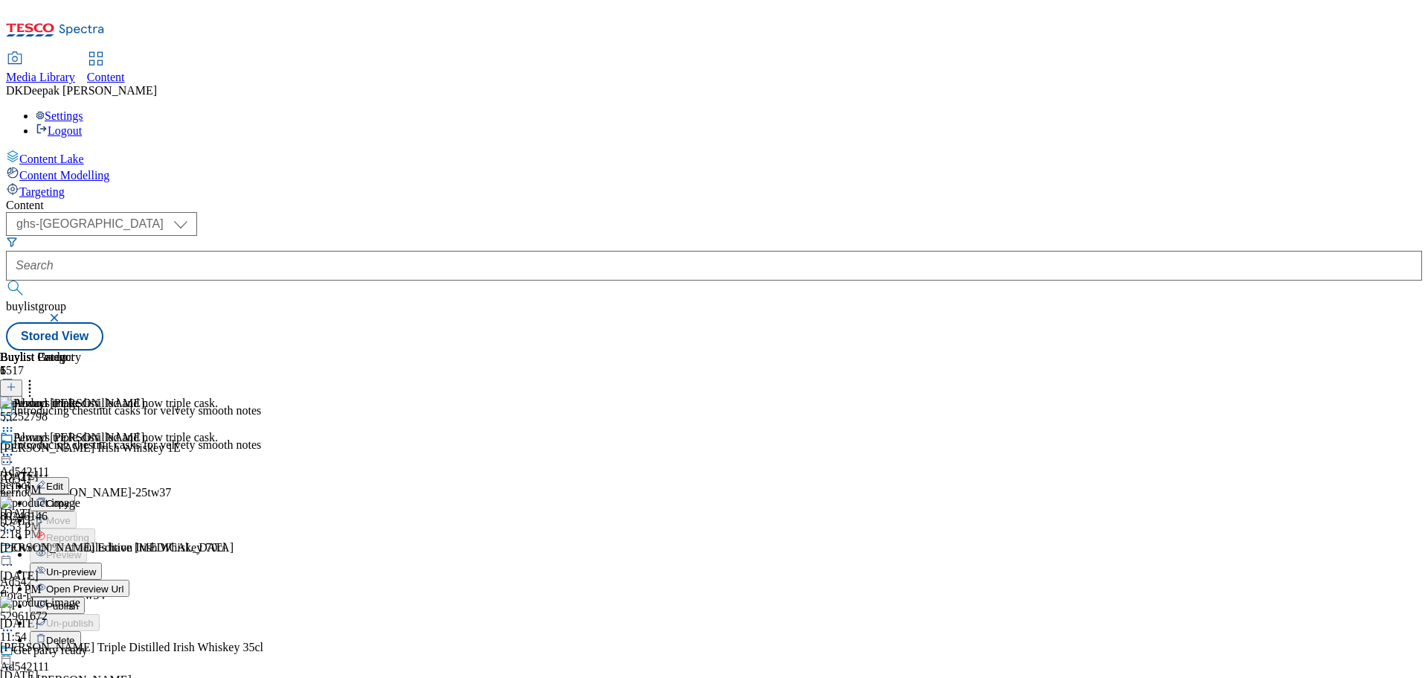
click at [123, 583] on span "Open Preview Url" at bounding box center [84, 588] width 77 height 11
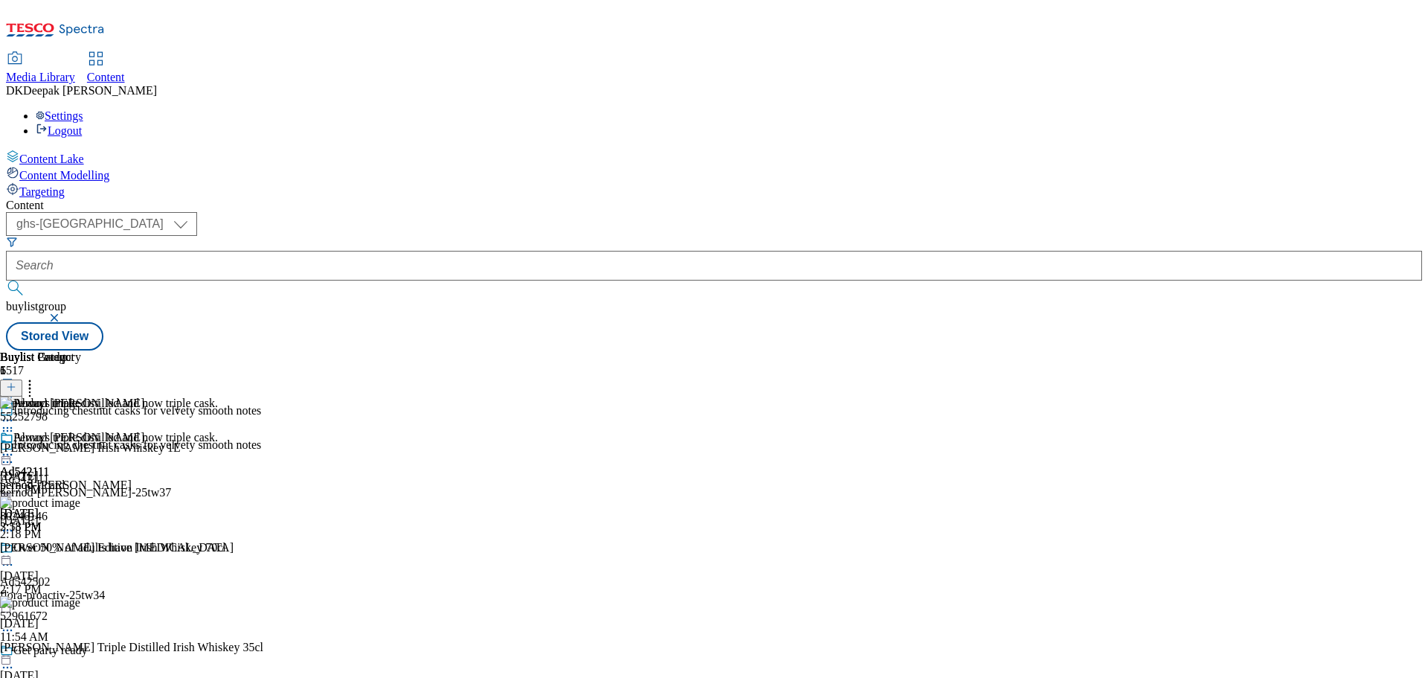
click at [144, 431] on div "Pernod Ricard" at bounding box center [72, 448] width 144 height 34
click at [15, 447] on icon at bounding box center [7, 454] width 15 height 15
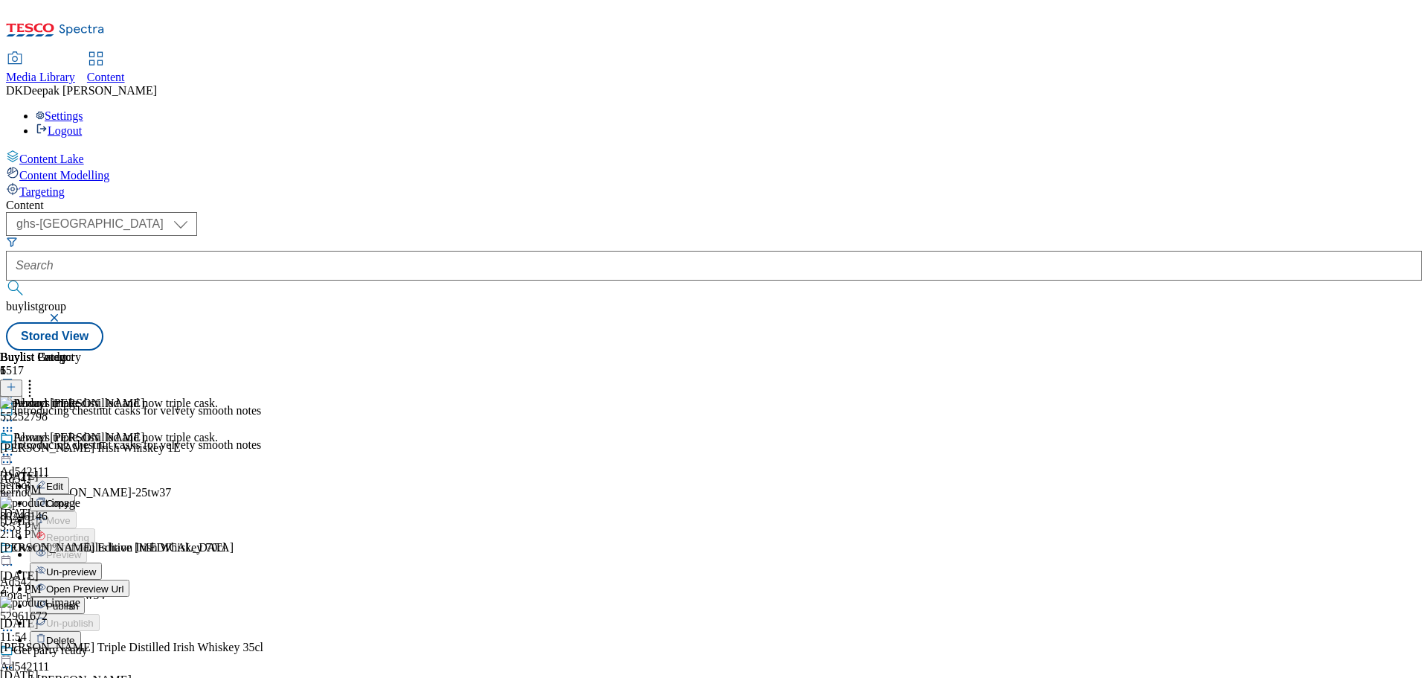
click at [96, 566] on span "Un-preview" at bounding box center [71, 571] width 50 height 11
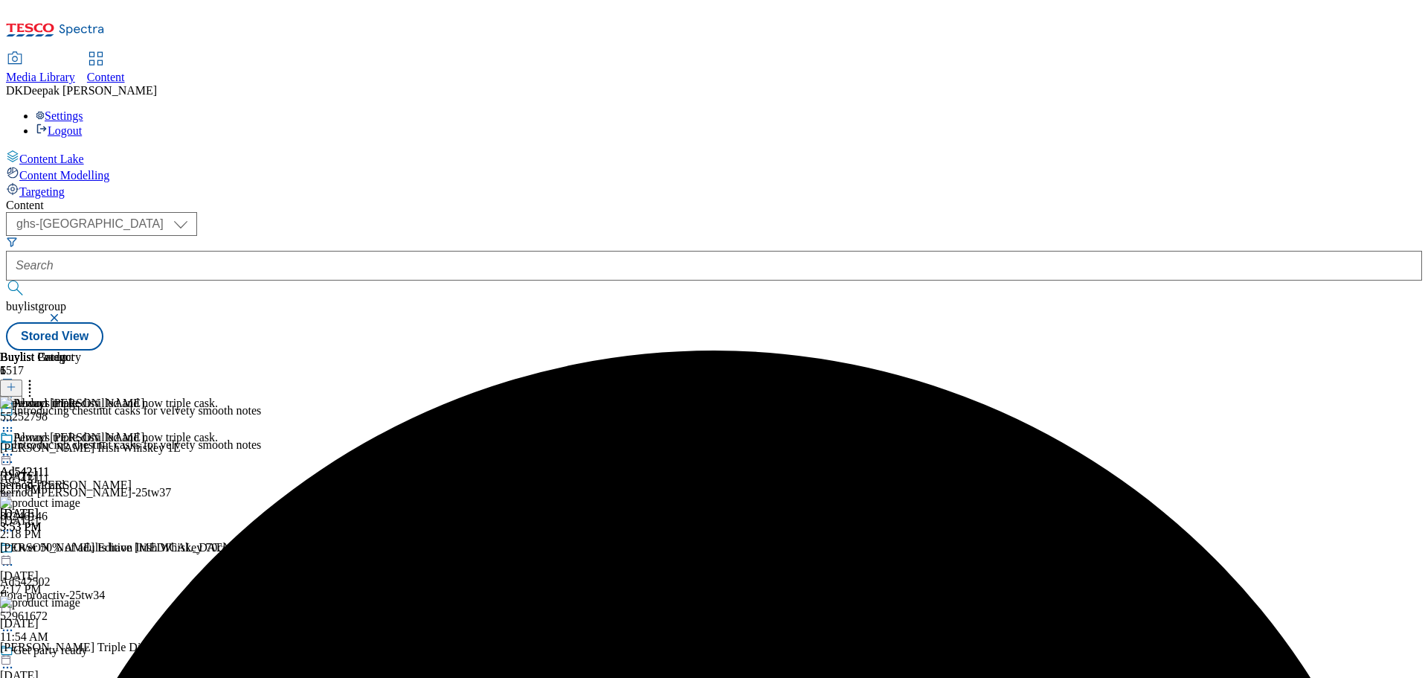
click at [9, 454] on circle at bounding box center [8, 455] width 2 height 2
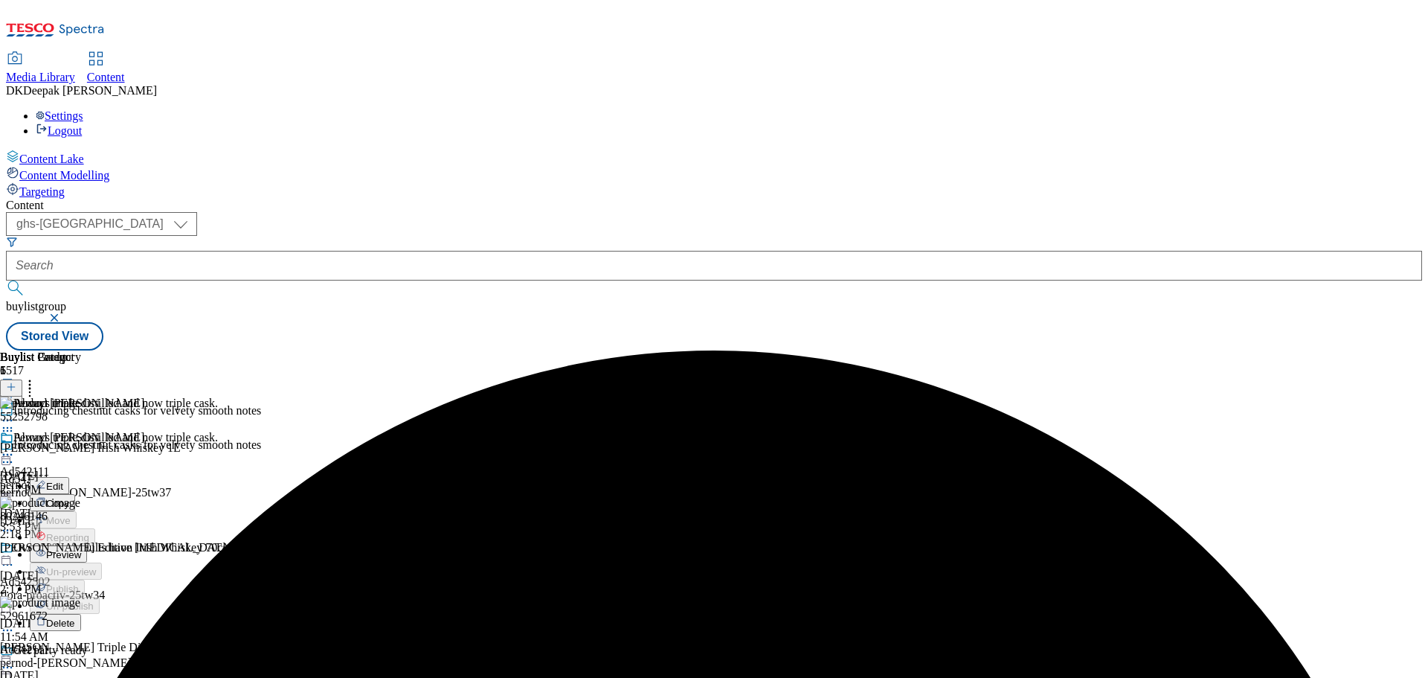
click at [81, 549] on span "Preview" at bounding box center [63, 554] width 35 height 11
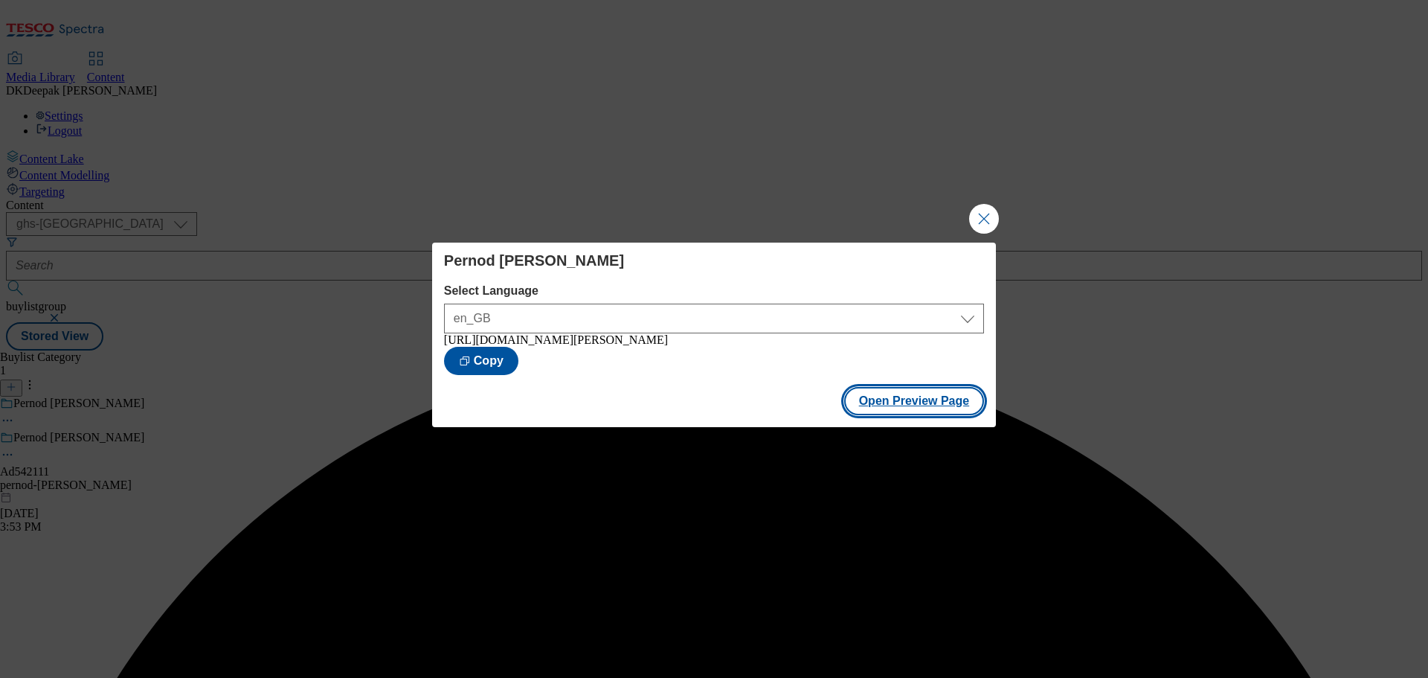
click at [920, 415] on button "Open Preview Page" at bounding box center [914, 401] width 141 height 28
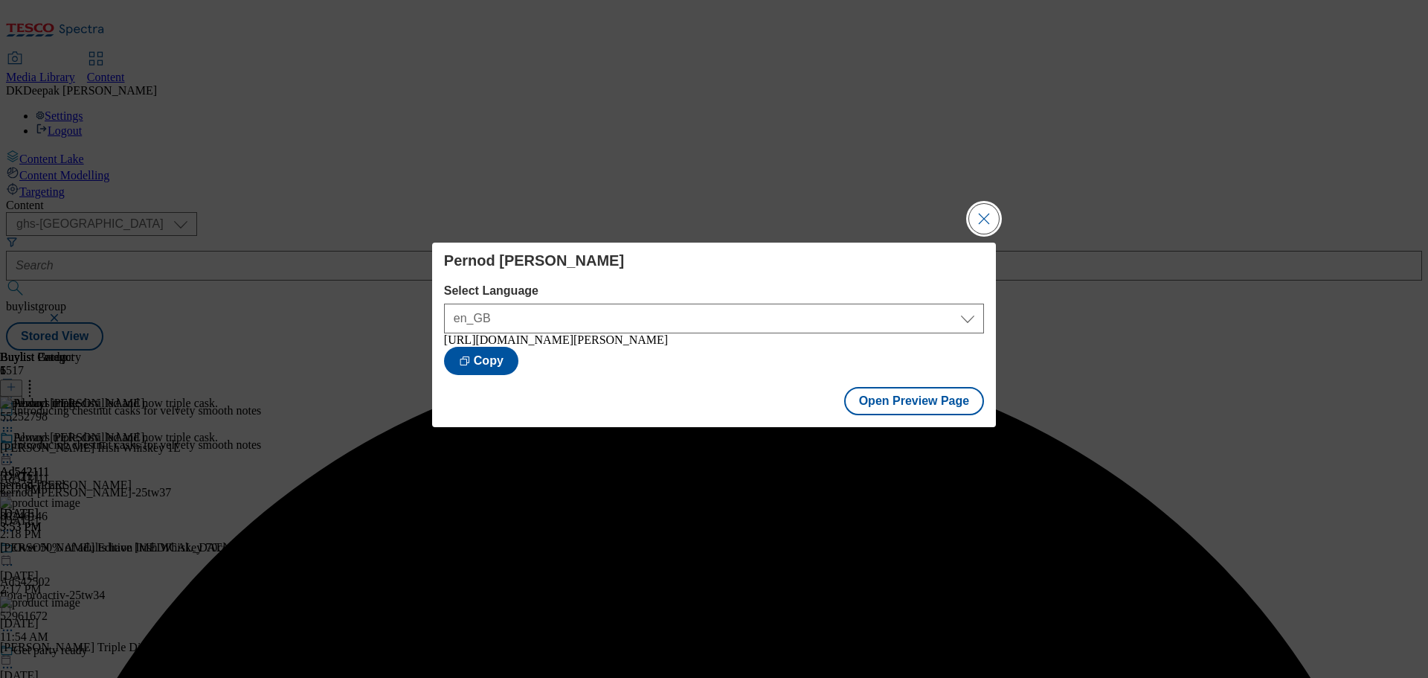
click at [975, 220] on button "Close Modal" at bounding box center [984, 219] width 30 height 30
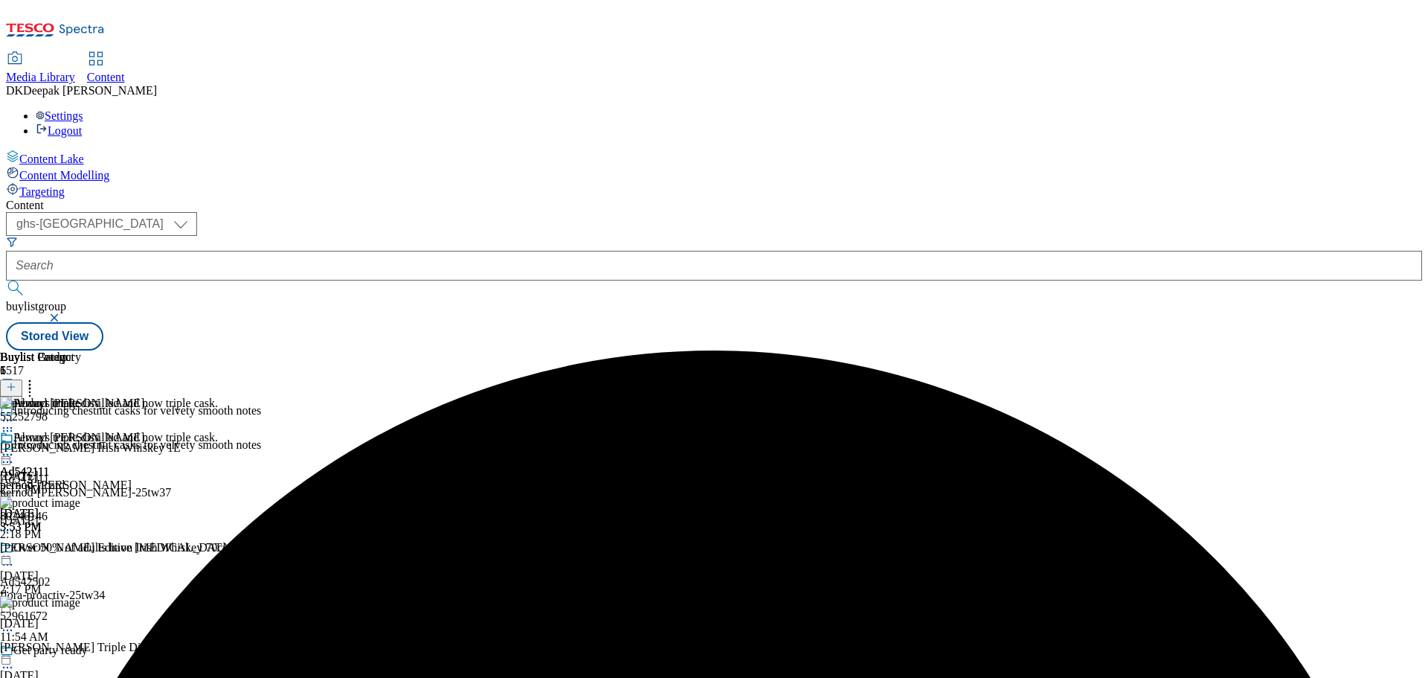
click at [9, 454] on circle at bounding box center [8, 455] width 2 height 2
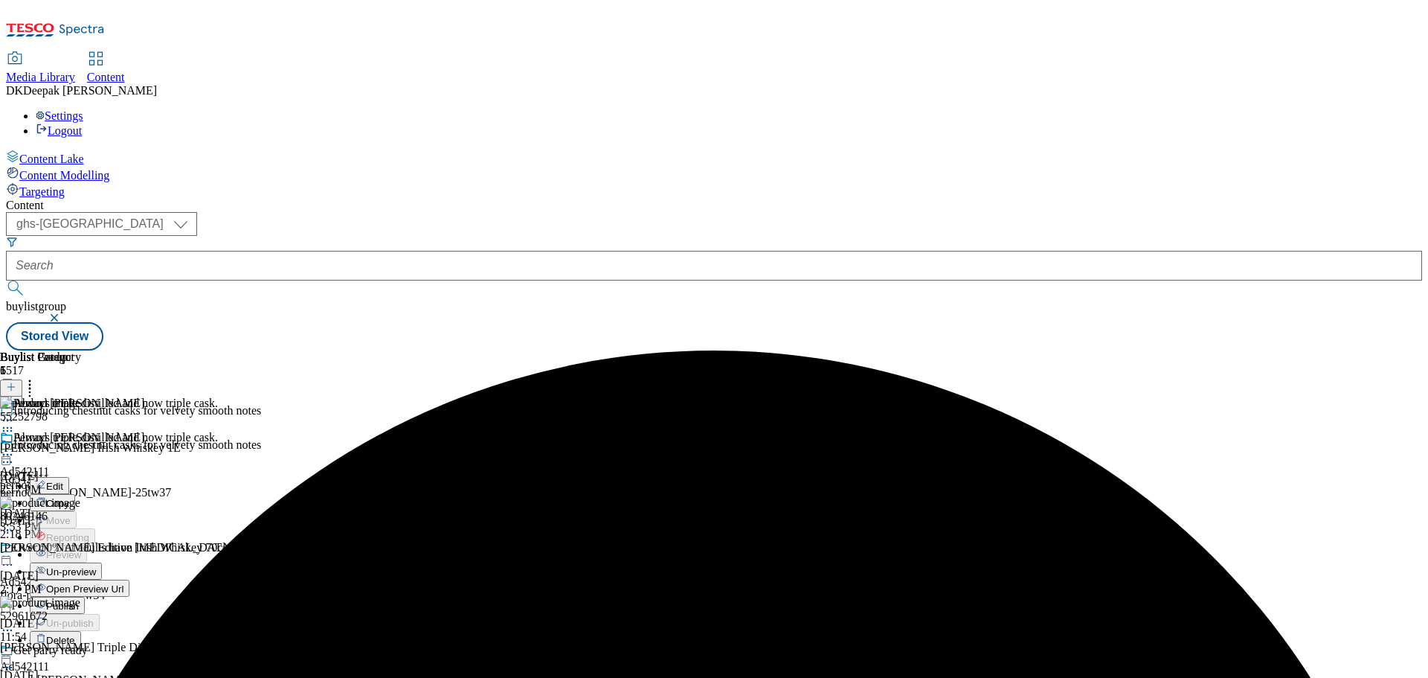
click at [79, 600] on span "Publish" at bounding box center [62, 605] width 33 height 11
